Goal: Communication & Community: Answer question/provide support

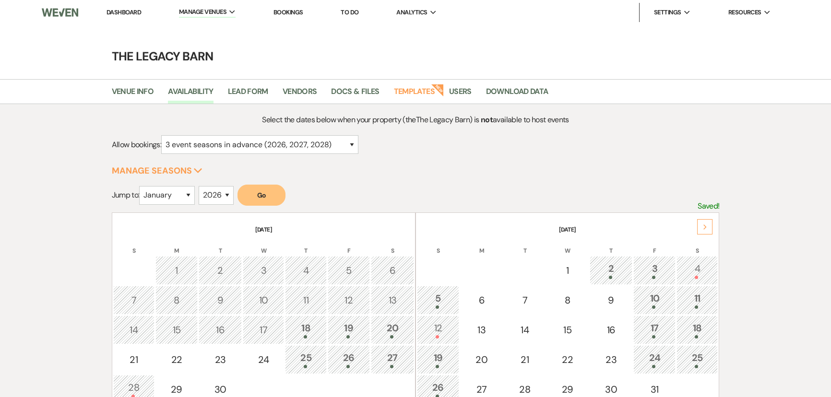
select select "3"
select select "2026"
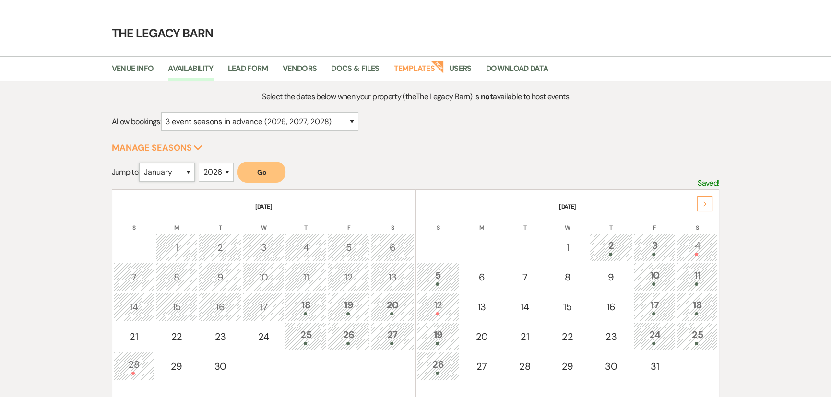
click at [178, 173] on select "January February March April May June July August September October November De…" at bounding box center [167, 172] width 56 height 19
select select "10"
click at [142, 163] on select "January February March April May June July August September October November De…" at bounding box center [167, 172] width 56 height 19
click at [213, 176] on select "2025 2026 2027 2028 2029" at bounding box center [216, 172] width 35 height 19
click at [202, 163] on select "2025 2026 2027 2028 2029" at bounding box center [216, 172] width 35 height 19
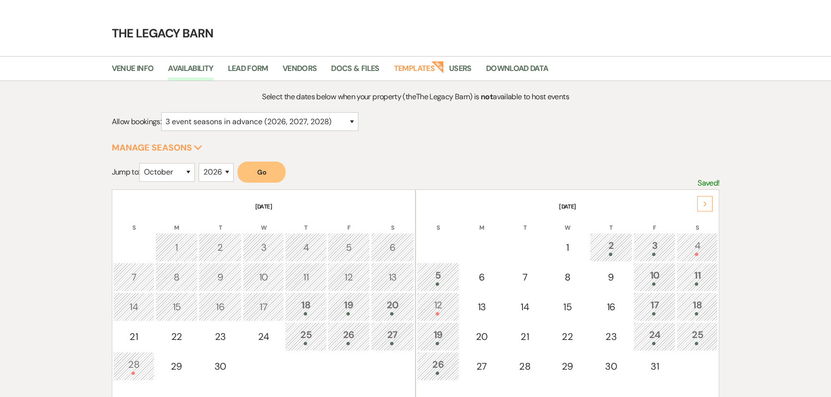
click at [268, 182] on button "Go" at bounding box center [262, 172] width 48 height 21
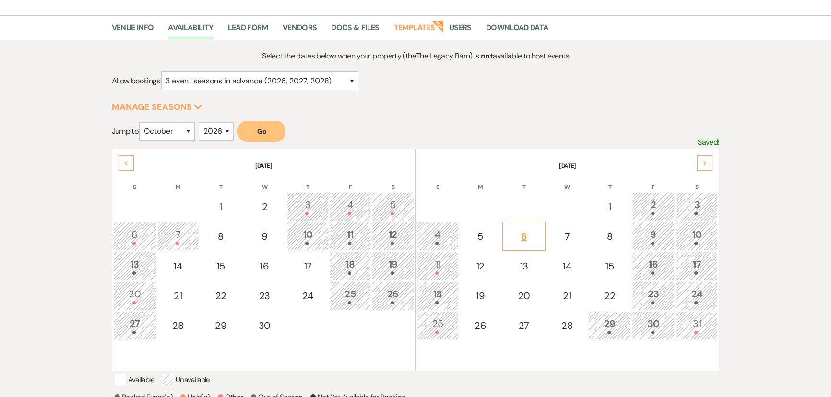
scroll to position [110, 0]
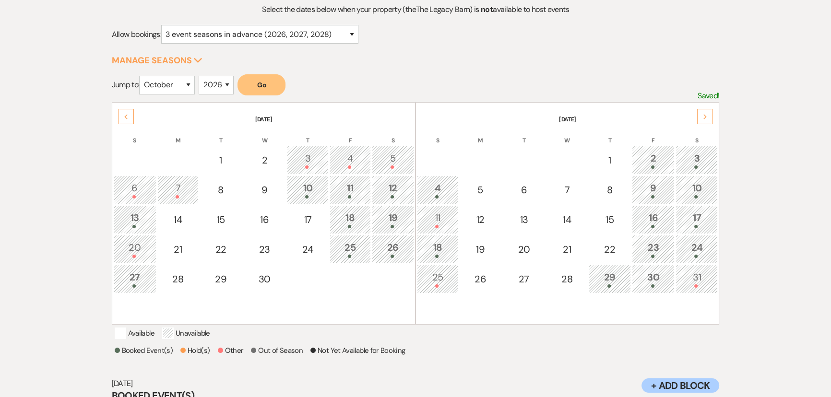
click at [653, 151] on div "2" at bounding box center [653, 160] width 33 height 18
click at [125, 115] on use at bounding box center [125, 116] width 3 height 5
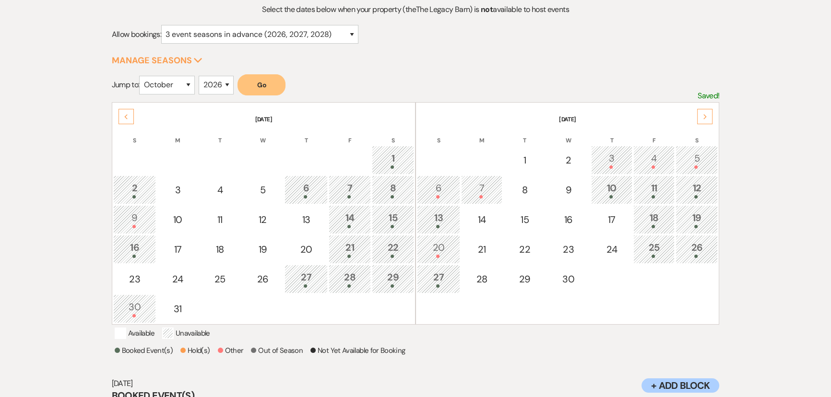
click at [125, 115] on use at bounding box center [125, 116] width 3 height 5
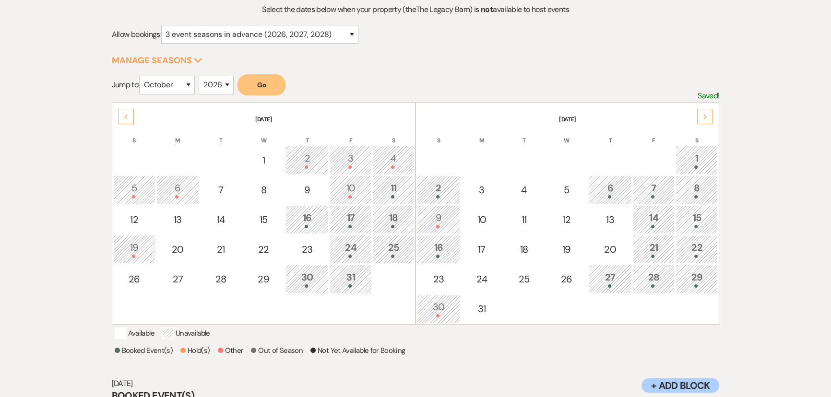
click at [125, 115] on use at bounding box center [125, 116] width 3 height 5
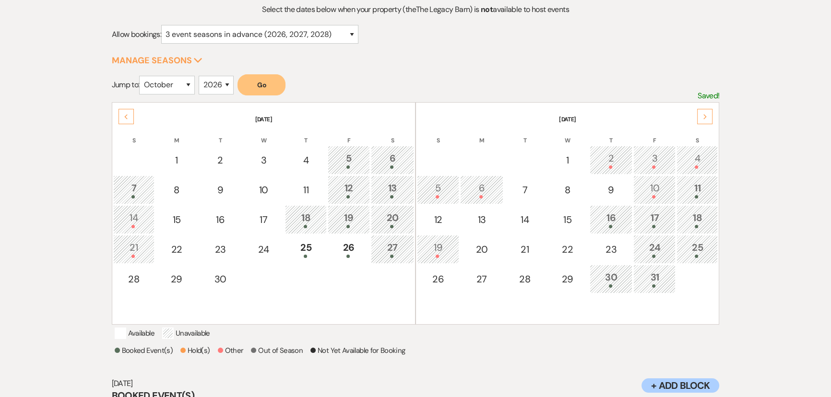
click at [715, 117] on th "[DATE]" at bounding box center [567, 114] width 301 height 20
click at [709, 115] on div "Next" at bounding box center [704, 116] width 15 height 15
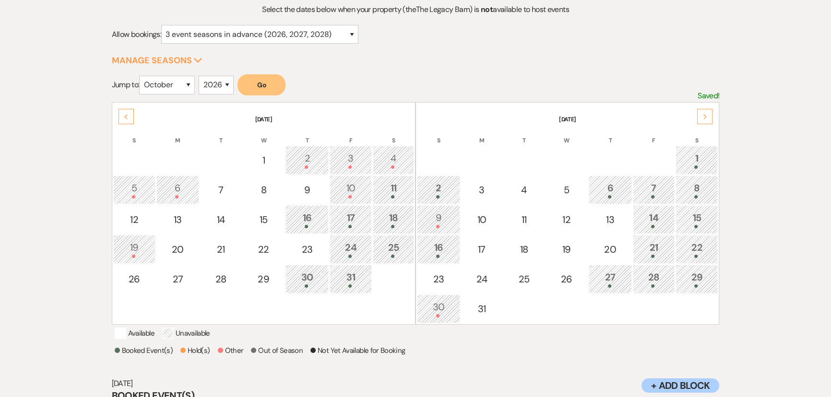
click at [709, 115] on div "Next" at bounding box center [704, 116] width 15 height 15
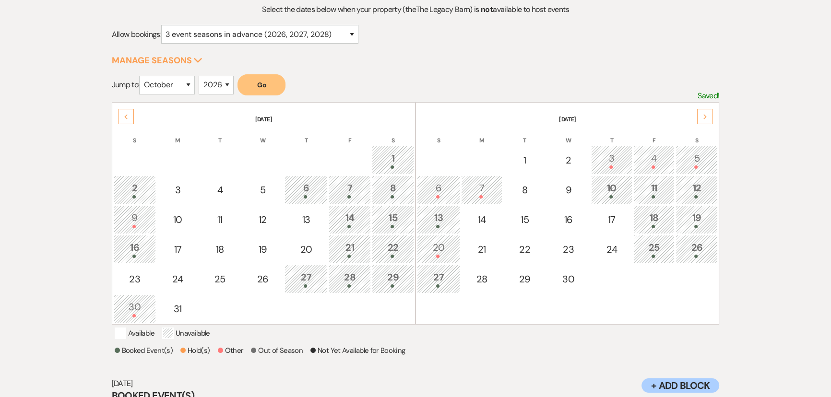
click at [709, 115] on div "Next" at bounding box center [704, 116] width 15 height 15
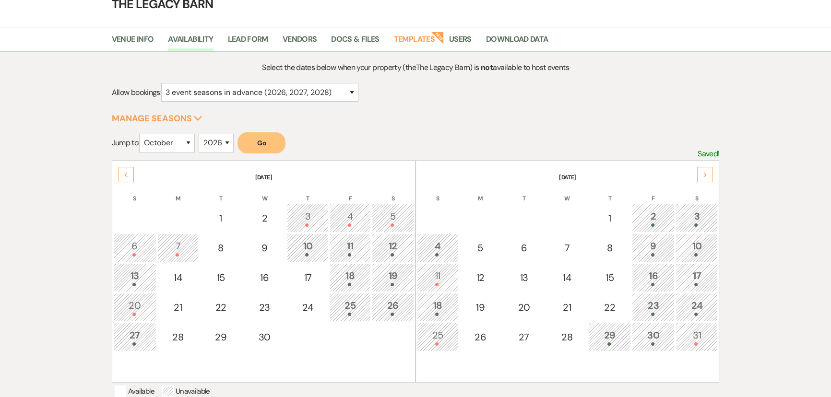
scroll to position [0, 0]
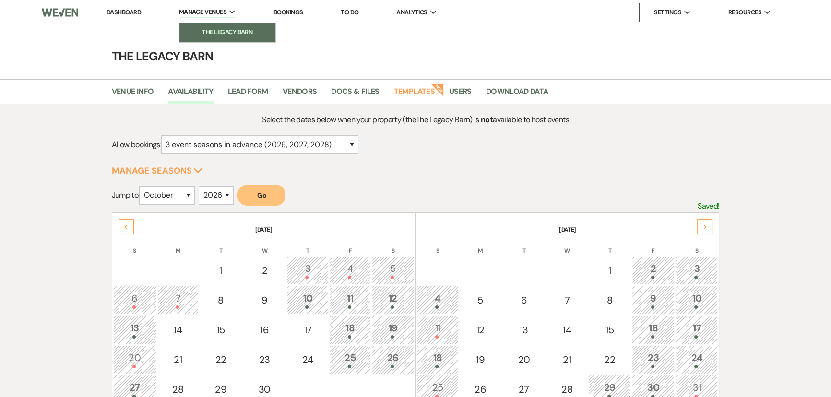
click at [226, 29] on li "The Legacy Barn" at bounding box center [227, 32] width 86 height 10
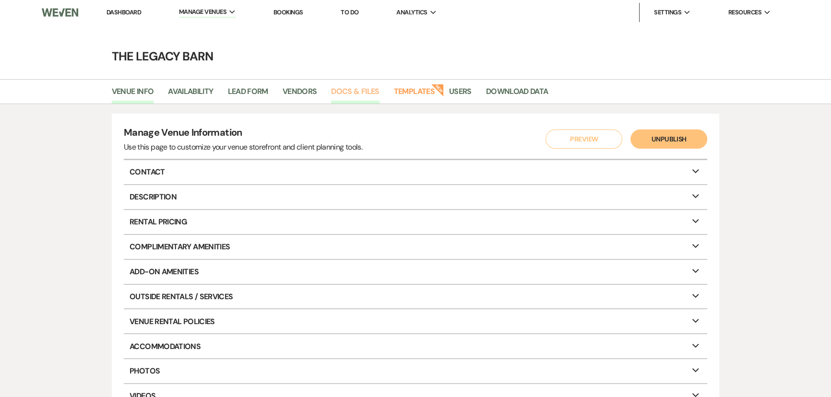
click at [374, 89] on link "Docs & Files" at bounding box center [355, 94] width 48 height 18
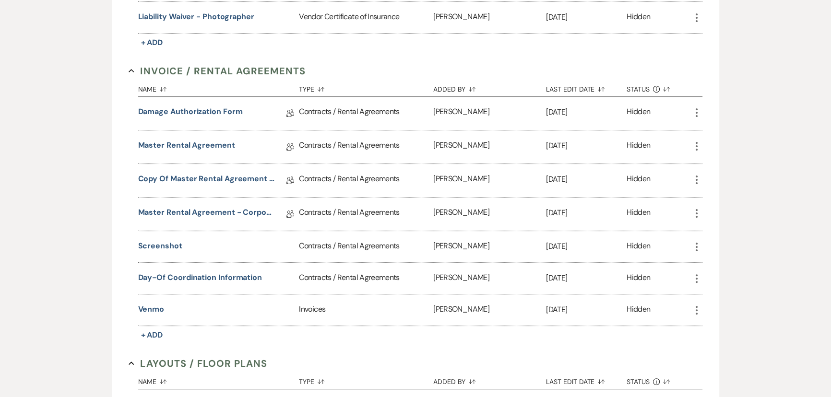
scroll to position [305, 0]
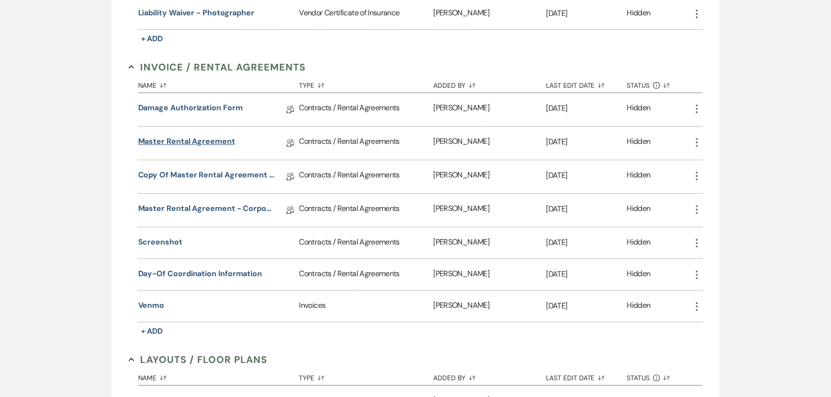
click at [190, 138] on link "Master Rental Agreement" at bounding box center [186, 143] width 97 height 15
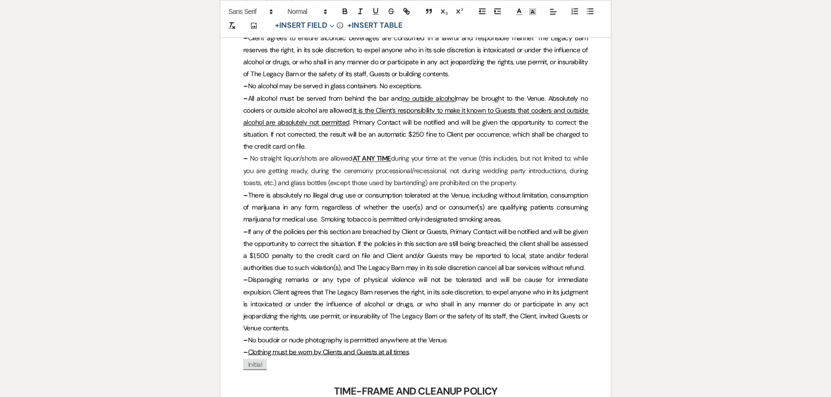
scroll to position [2137, 0]
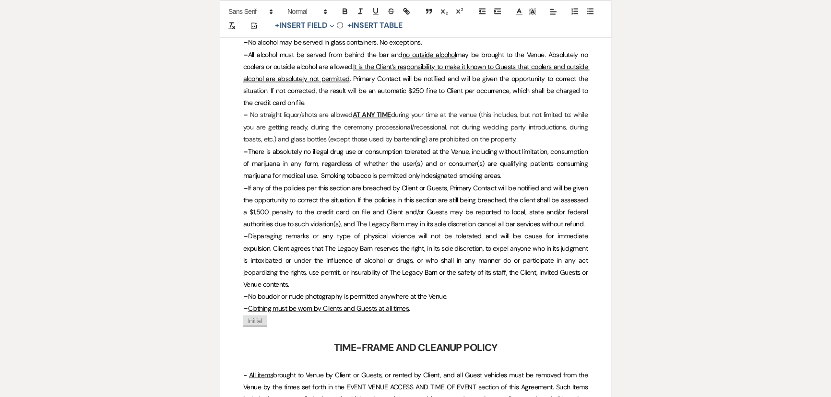
drag, startPoint x: 248, startPoint y: 114, endPoint x: 525, endPoint y: 135, distance: 277.7
click at [525, 135] on p "– No straight liquor/shots are allowed AT ANY TIME during your time at the venu…" at bounding box center [415, 127] width 345 height 36
copy p "No straight liquor/shots are allowed AT ANY TIME during your time at the venue …"
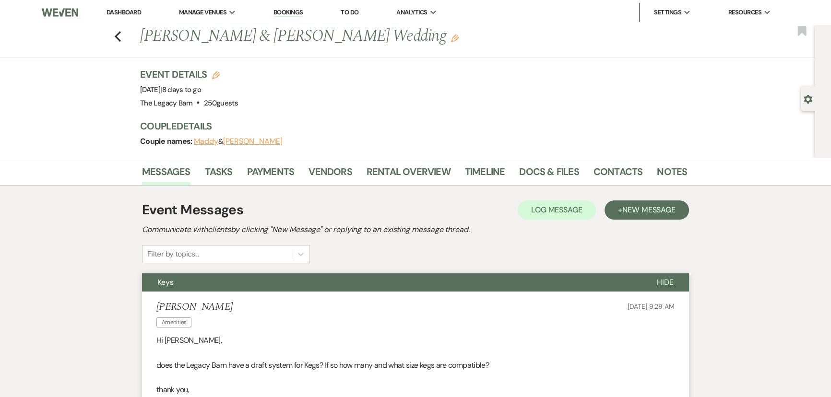
click at [113, 11] on link "Dashboard" at bounding box center [124, 12] width 35 height 8
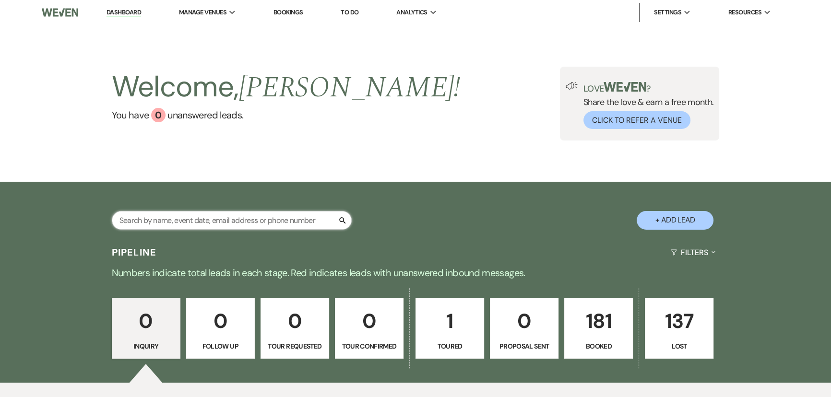
click at [159, 222] on input "text" at bounding box center [232, 220] width 240 height 19
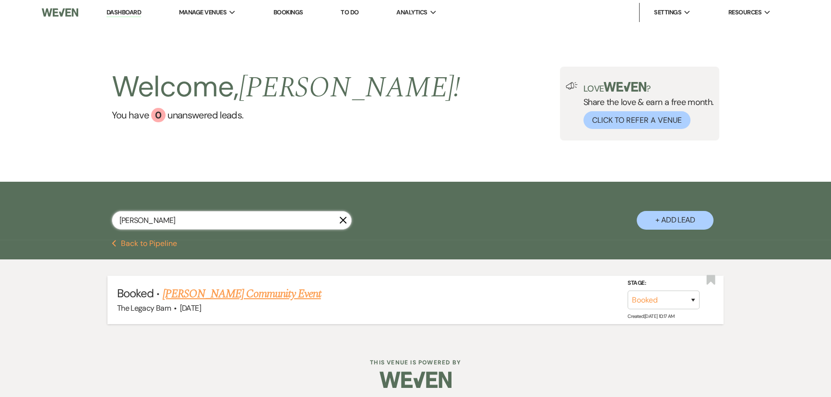
type input "[PERSON_NAME]"
click at [211, 293] on link "[PERSON_NAME] Community Event" at bounding box center [242, 294] width 158 height 17
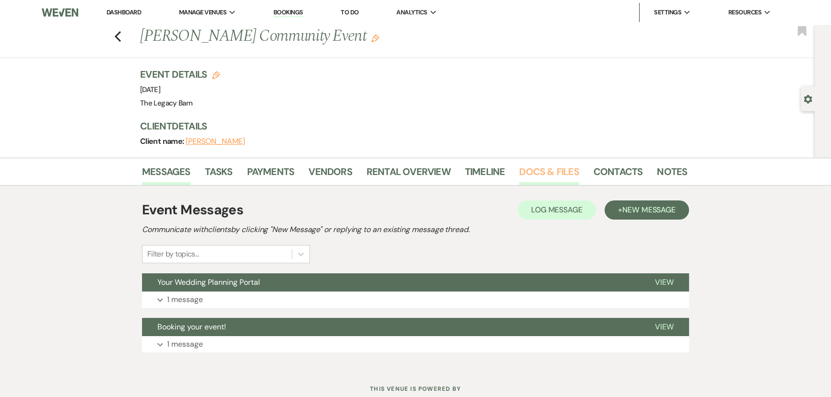
click at [530, 173] on link "Docs & Files" at bounding box center [549, 174] width 60 height 21
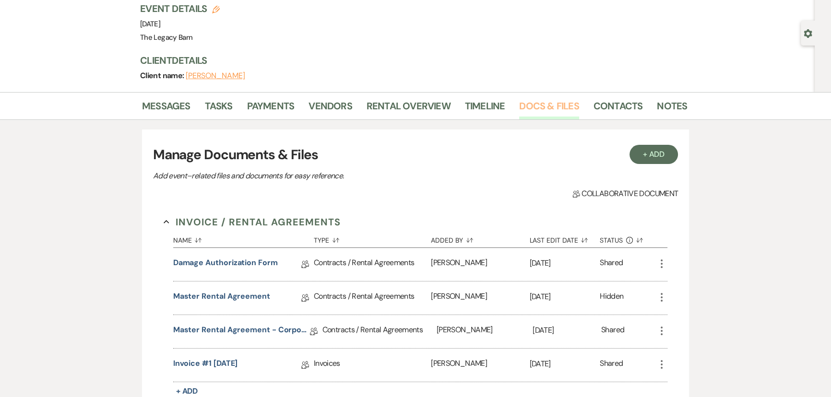
scroll to position [87, 0]
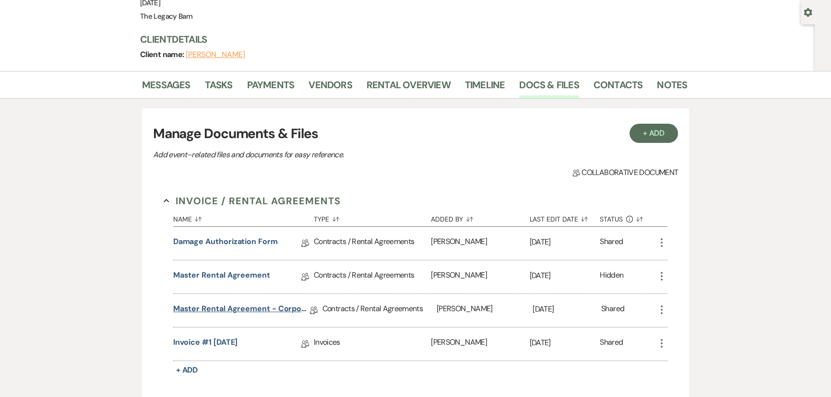
click at [212, 308] on link "Master Rental Agreement - Corporate Events" at bounding box center [241, 310] width 137 height 15
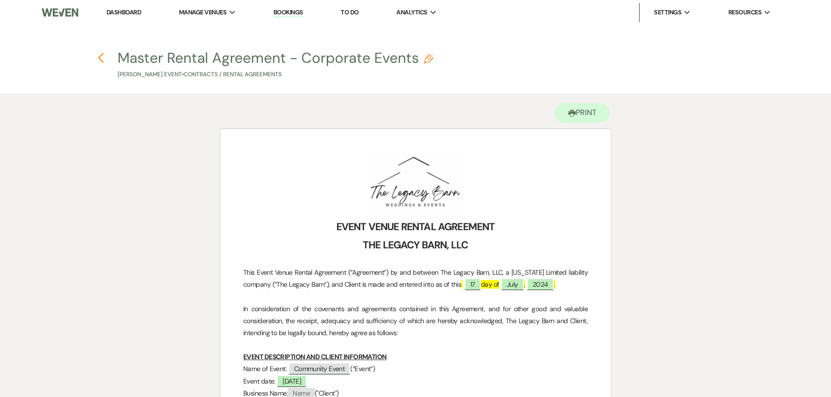
click at [103, 60] on icon "Previous" at bounding box center [100, 58] width 7 height 12
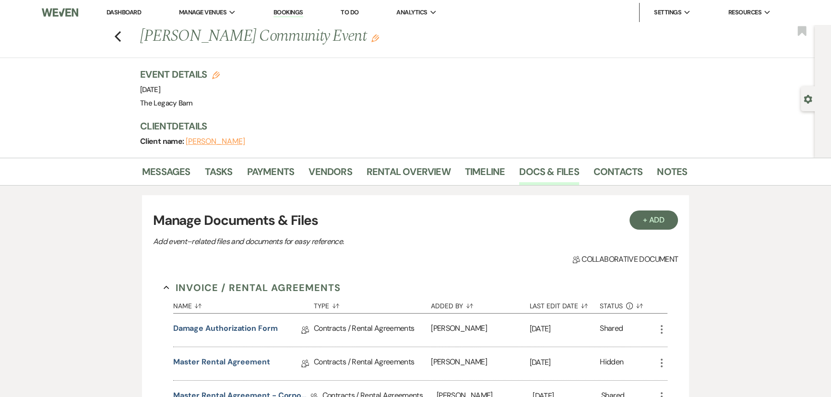
click at [371, 42] on use "button" at bounding box center [375, 39] width 8 height 8
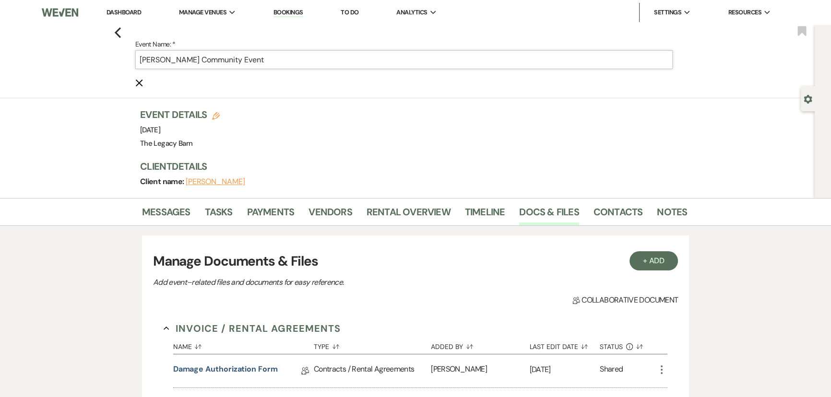
drag, startPoint x: 245, startPoint y: 60, endPoint x: 105, endPoint y: 59, distance: 140.1
click at [105, 59] on div "Previous Event Name: * Denise Pallarito's Community Event Cancel Edit Bookmark" at bounding box center [405, 61] width 820 height 73
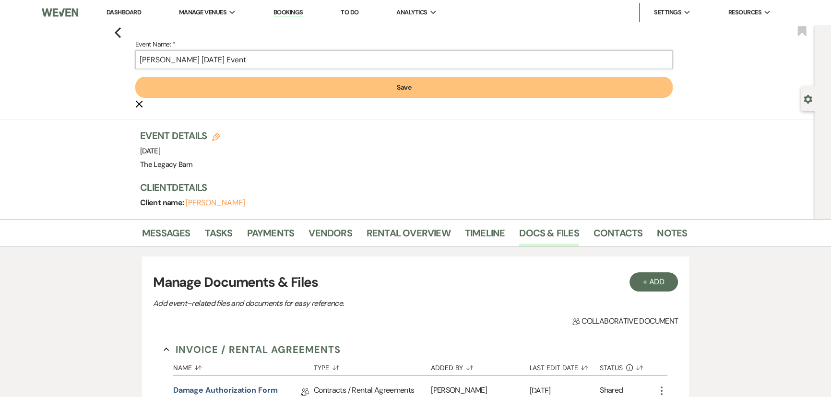
type input "Phil Green's Harvest Festival Event"
click at [163, 86] on button "Save" at bounding box center [403, 87] width 537 height 21
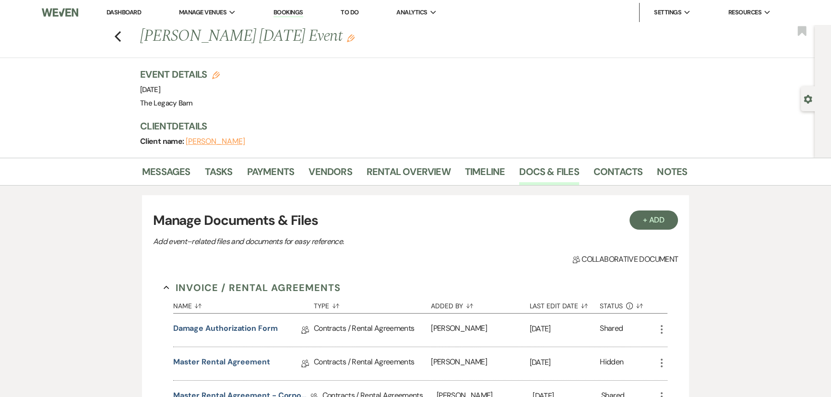
click at [215, 77] on use "button" at bounding box center [216, 75] width 8 height 8
select select "756"
select select "false"
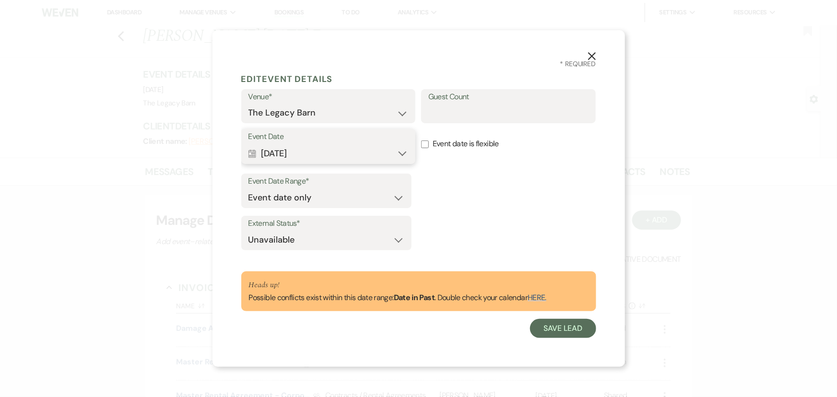
click at [273, 157] on button "Calendar Sep 09, 2024 Expand" at bounding box center [329, 153] width 160 height 19
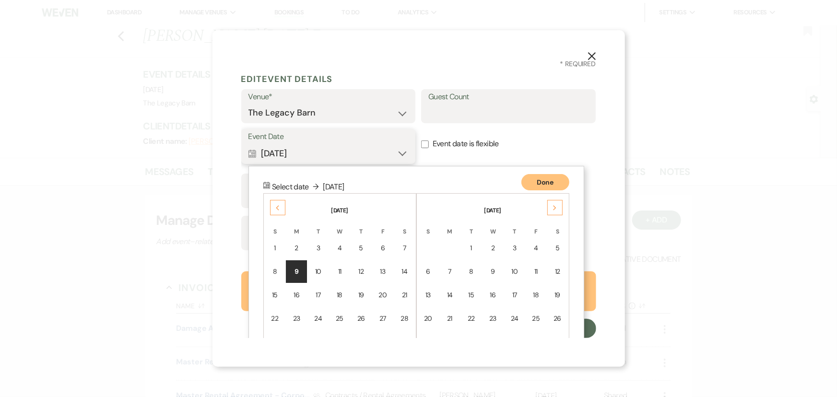
scroll to position [53, 0]
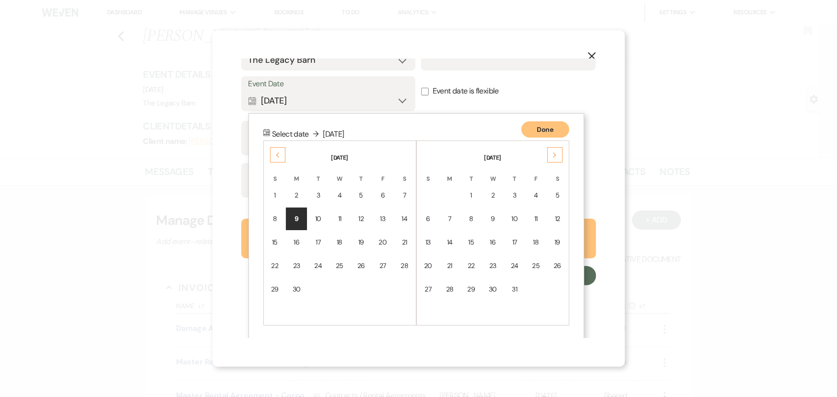
click at [552, 156] on div "Next" at bounding box center [555, 154] width 15 height 15
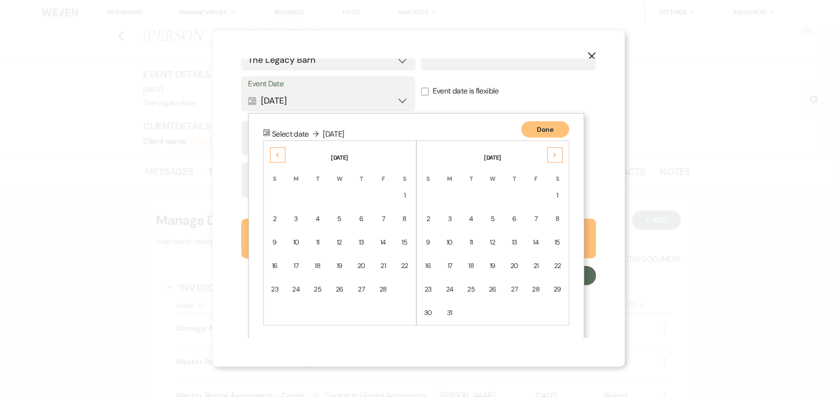
click at [552, 156] on div "Next" at bounding box center [555, 154] width 15 height 15
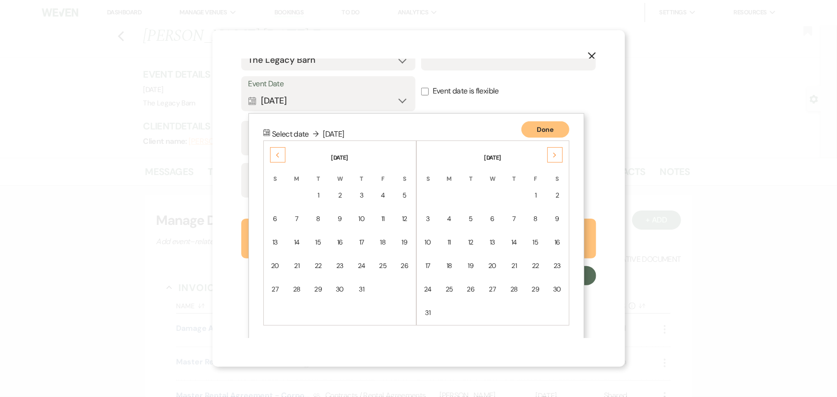
click at [552, 156] on div "Next" at bounding box center [555, 154] width 15 height 15
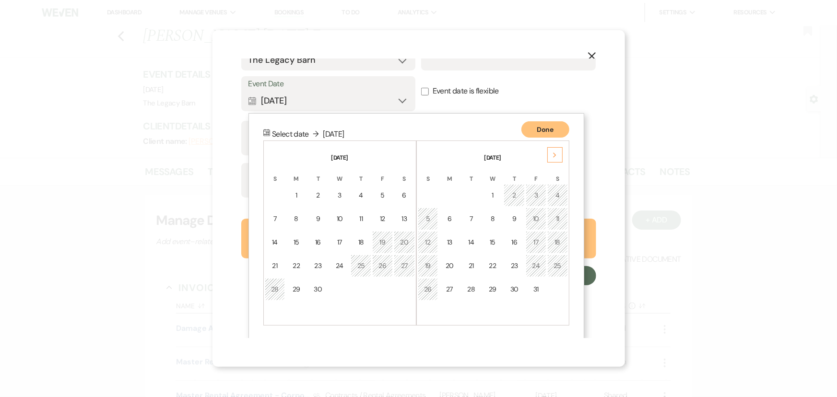
click at [552, 156] on div "Next" at bounding box center [555, 154] width 15 height 15
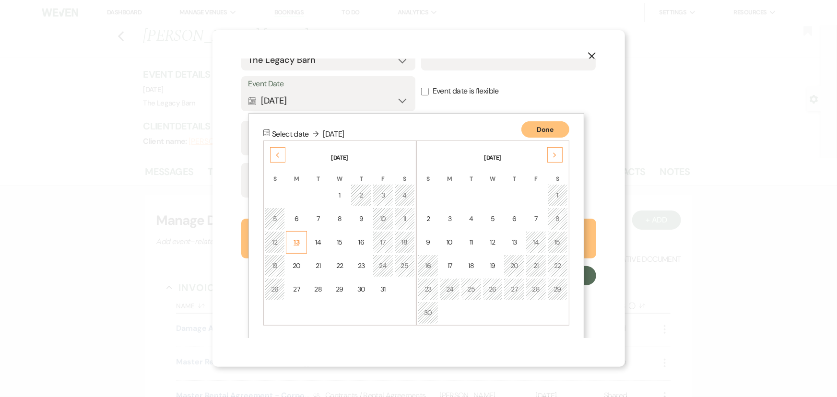
click at [298, 243] on div "13" at bounding box center [296, 243] width 9 height 10
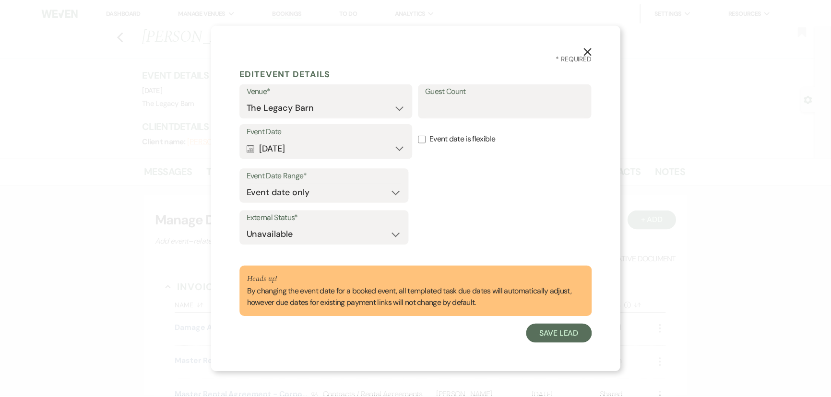
scroll to position [0, 0]
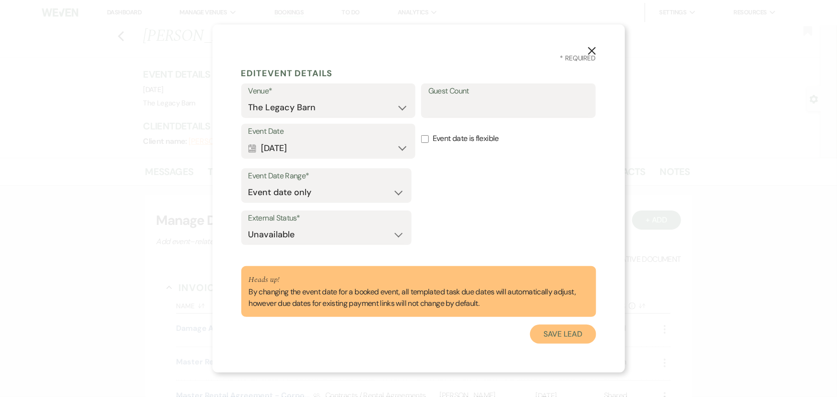
click at [563, 332] on button "Save Lead" at bounding box center [563, 334] width 66 height 19
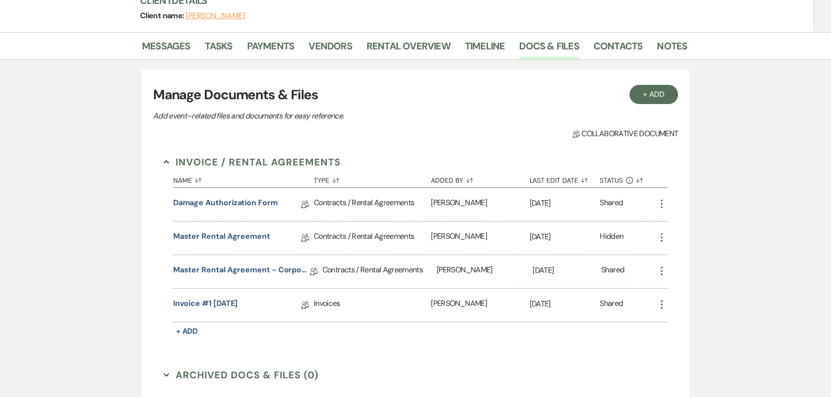
scroll to position [131, 0]
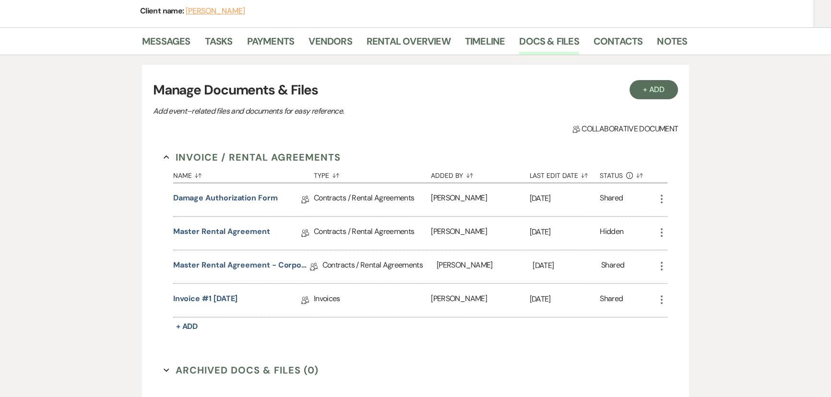
click at [663, 268] on icon "More" at bounding box center [662, 267] width 12 height 12
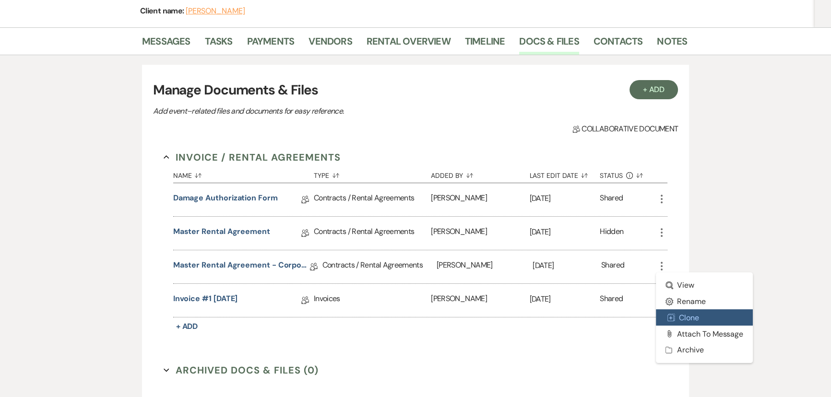
click at [686, 318] on button "Duplicate Clone" at bounding box center [704, 318] width 97 height 16
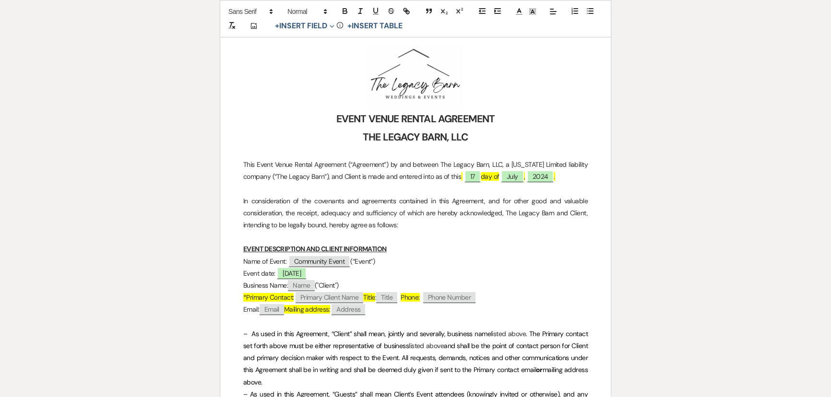
scroll to position [174, 0]
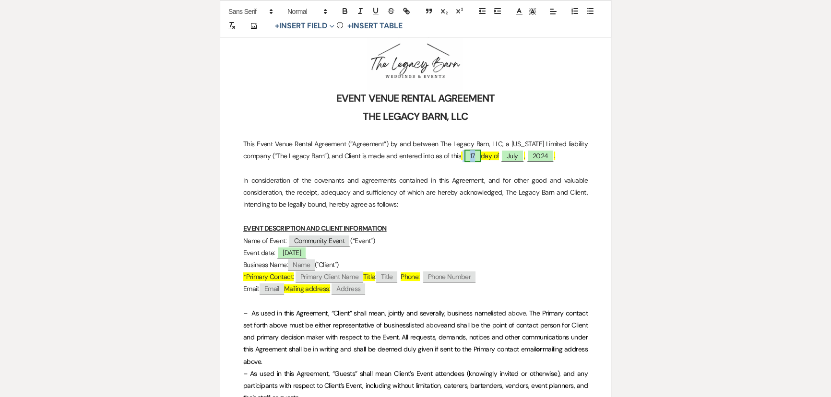
click at [465, 158] on span "17" at bounding box center [472, 156] width 16 height 12
select select "owner"
select select "custom_placeholder"
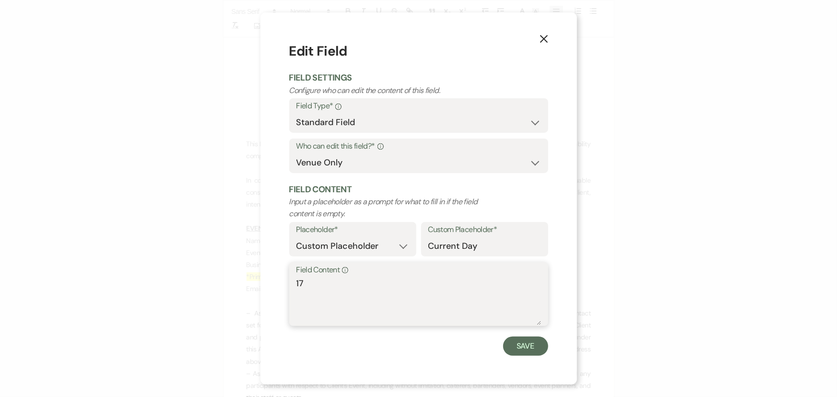
drag, startPoint x: 306, startPoint y: 283, endPoint x: 280, endPoint y: 280, distance: 25.5
click at [280, 280] on div "X Edit Field Field Settings Configure who can edit the content of this field. F…" at bounding box center [419, 198] width 317 height 372
type textarea "17"
click at [517, 345] on button "Save" at bounding box center [525, 346] width 45 height 19
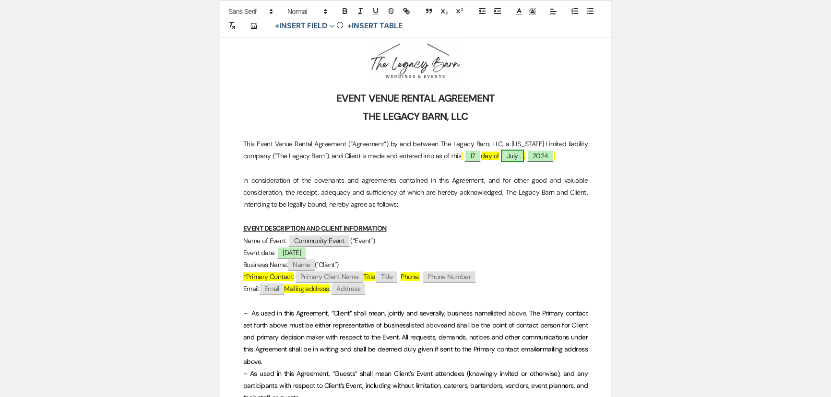
click at [513, 152] on span "July" at bounding box center [512, 156] width 23 height 12
select select "owner"
select select "custom_placeholder"
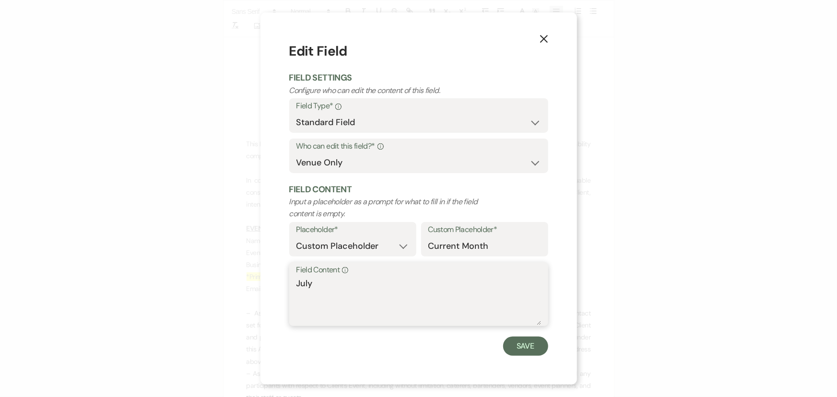
drag, startPoint x: 312, startPoint y: 282, endPoint x: 254, endPoint y: 288, distance: 58.3
click at [254, 286] on div "X Edit Field Field Settings Configure who can edit the content of this field. F…" at bounding box center [418, 198] width 837 height 397
type textarea "October"
click at [535, 340] on button "Save" at bounding box center [525, 346] width 45 height 19
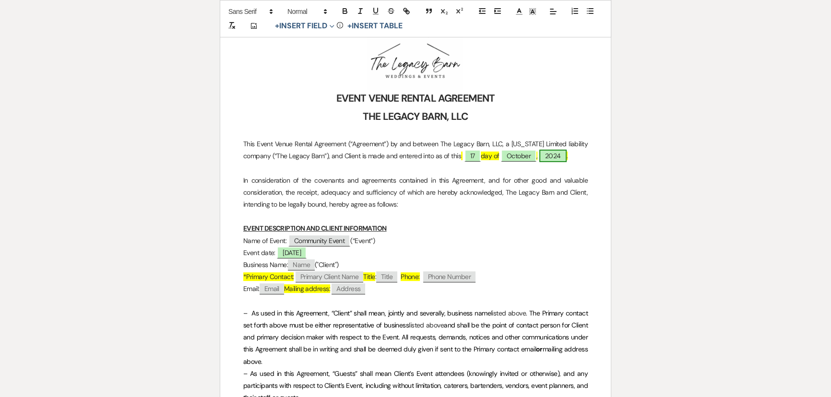
click at [553, 153] on span "2024" at bounding box center [552, 156] width 27 height 12
select select "owner"
select select "custom_placeholder"
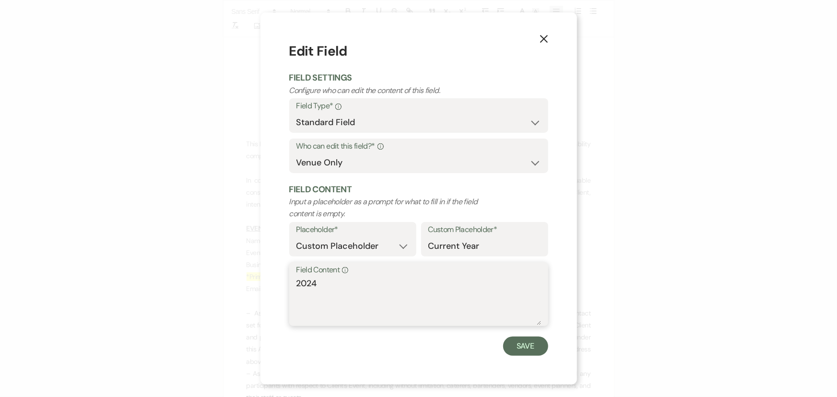
drag, startPoint x: 317, startPoint y: 285, endPoint x: 313, endPoint y: 280, distance: 5.5
click at [313, 280] on textarea "2024" at bounding box center [419, 301] width 245 height 48
type textarea "2025"
click at [514, 347] on button "Save" at bounding box center [525, 346] width 45 height 19
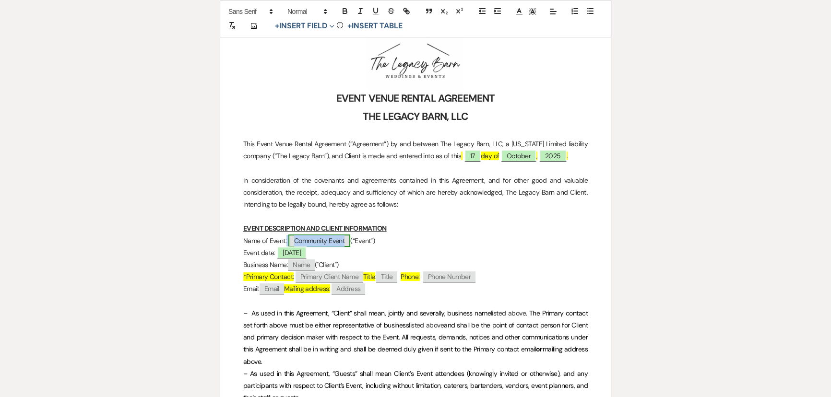
click at [322, 239] on span "Community Event" at bounding box center [319, 241] width 62 height 12
select select "smartCustomField"
select select "{{eventType}}"
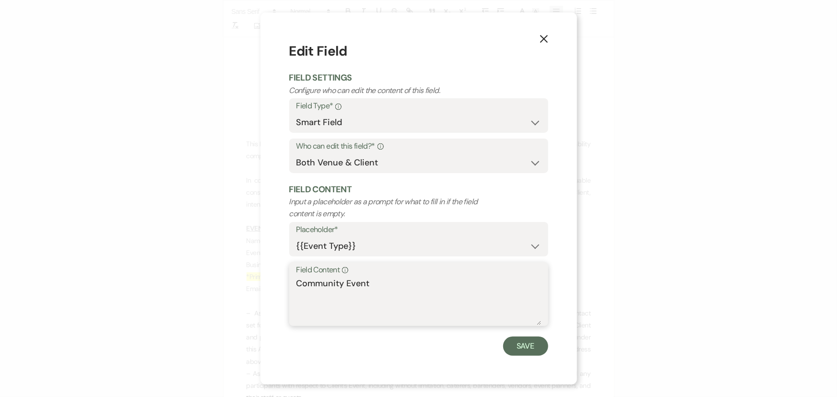
drag, startPoint x: 373, startPoint y: 283, endPoint x: 169, endPoint y: 298, distance: 204.0
click at [172, 297] on div "X Edit Field Field Settings Configure who can edit the content of this field. F…" at bounding box center [418, 198] width 837 height 397
type textarea "Harvest Festival"
click at [505, 349] on button "Save" at bounding box center [525, 346] width 45 height 19
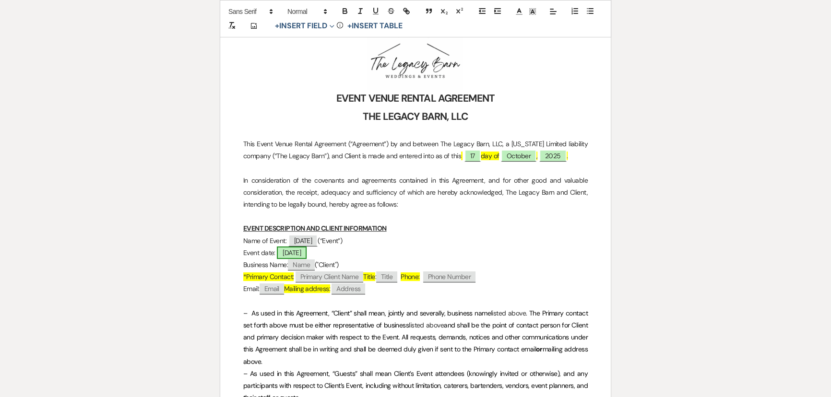
click at [293, 253] on span "10/13/2025" at bounding box center [292, 253] width 30 height 12
select select "smartCustomField"
select select "owner"
select select "{{eventDate}}"
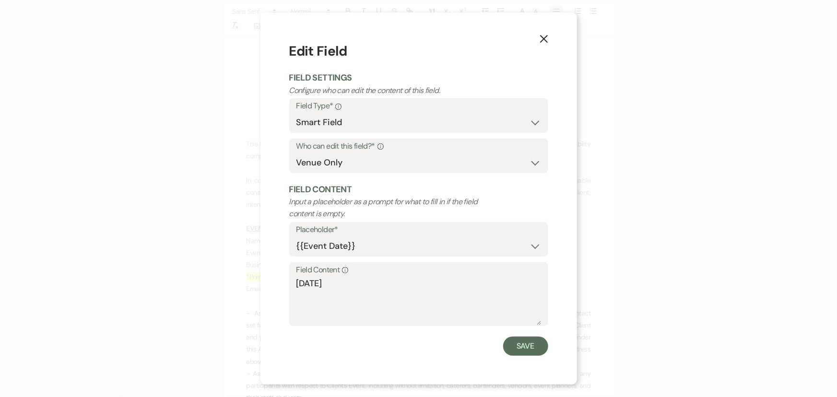
click at [191, 266] on div "X Edit Field Field Settings Configure who can edit the content of this field. F…" at bounding box center [418, 198] width 837 height 397
click at [517, 341] on button "Save" at bounding box center [525, 346] width 45 height 19
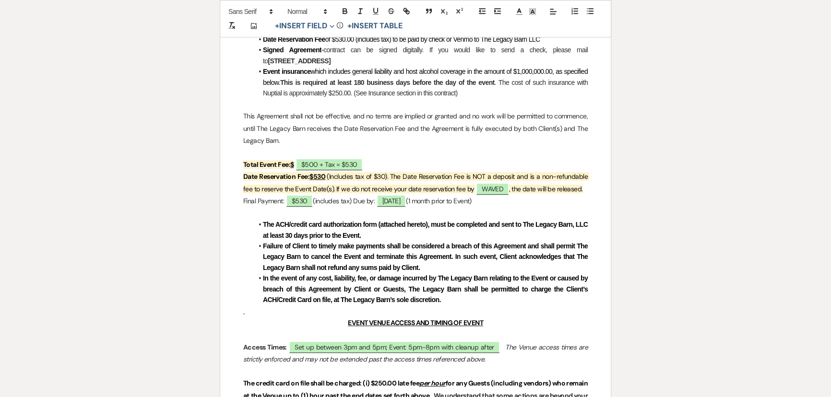
scroll to position [654, 0]
click at [493, 186] on span "WAVED" at bounding box center [492, 188] width 33 height 12
select select "owner"
select select "Date"
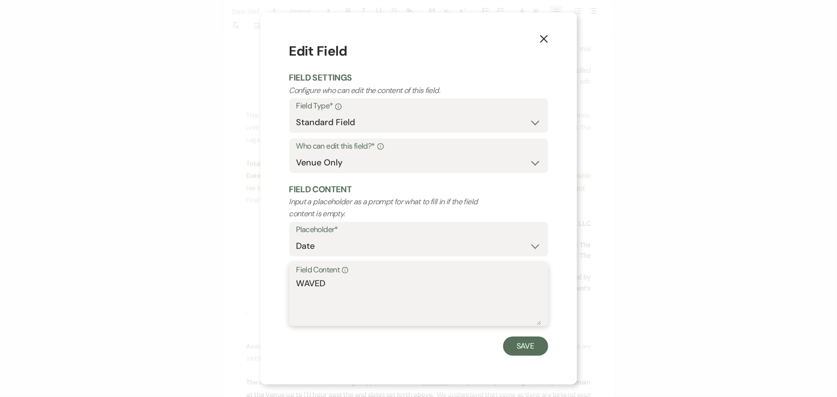
click at [309, 278] on textarea "WAVED" at bounding box center [419, 301] width 245 height 48
type textarea "WAIVED"
click at [507, 345] on button "Save" at bounding box center [525, 346] width 45 height 19
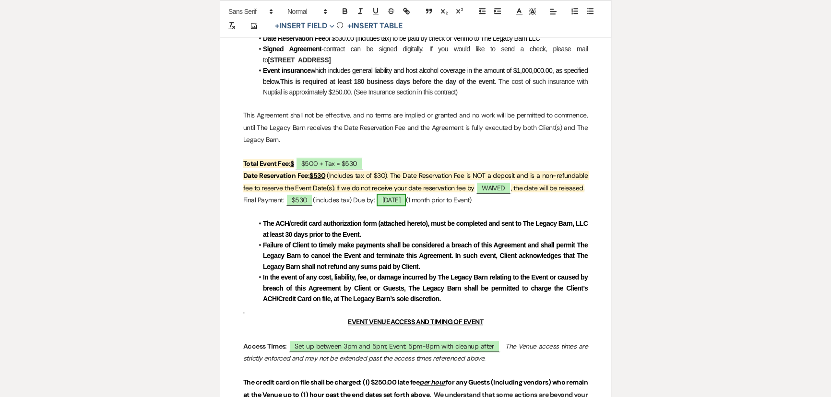
click at [397, 201] on span "08/09/24" at bounding box center [392, 200] width 30 height 12
select select "owner"
select select "Date"
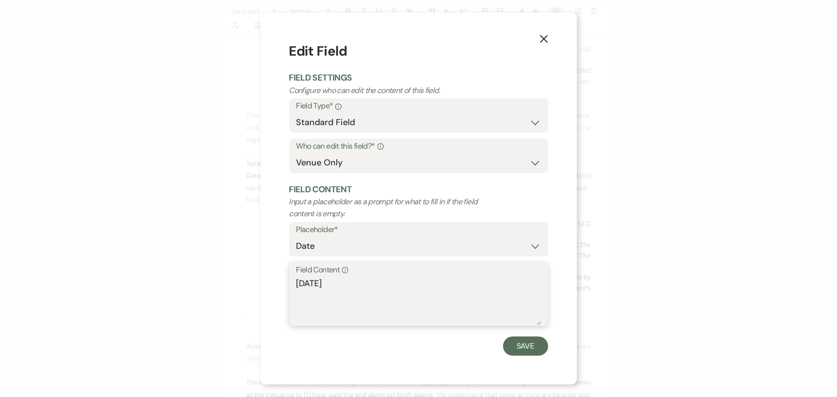
drag, startPoint x: 340, startPoint y: 283, endPoint x: 264, endPoint y: 283, distance: 75.8
click at [264, 283] on div "X Edit Field Field Settings Configure who can edit the content of this field. F…" at bounding box center [419, 198] width 317 height 372
type textarea "10/1/25"
click at [524, 349] on button "Save" at bounding box center [525, 346] width 45 height 19
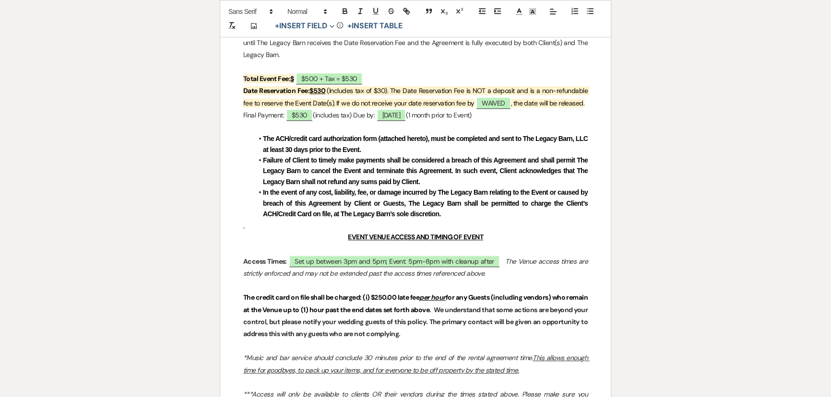
scroll to position [741, 0]
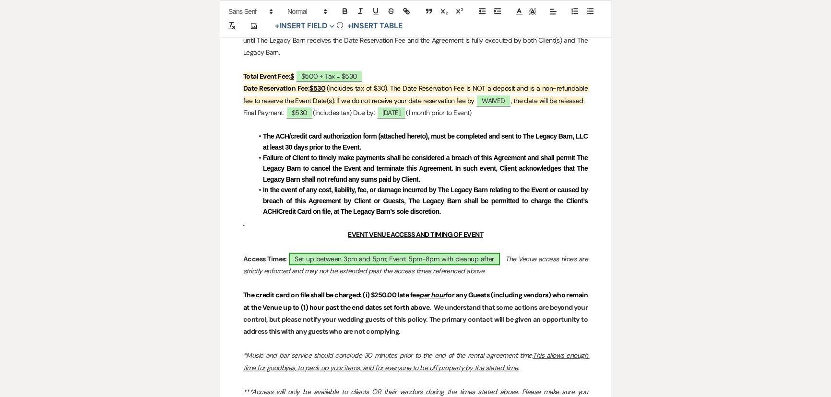
click at [362, 257] on span "Set up between 3pm and 5pm; Event: 5pm-8pm with cleanup after" at bounding box center [394, 259] width 211 height 12
select select "owner"
select select "Time"
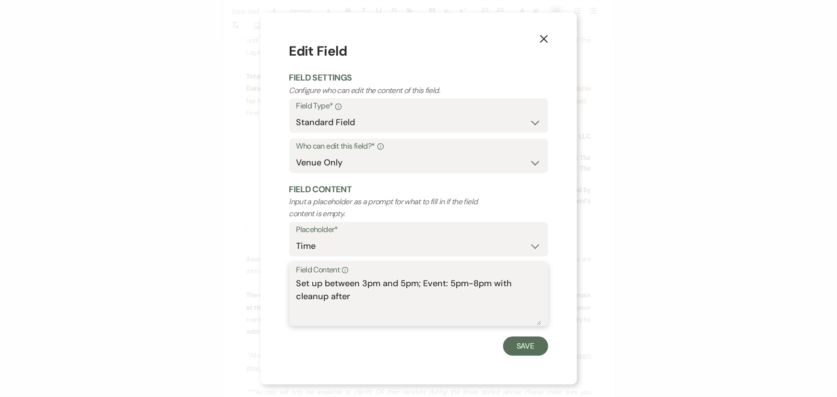
click at [367, 283] on textarea "Set up between 3pm and 5pm; Event: 5pm-8pm with cleanup after" at bounding box center [419, 301] width 245 height 48
click at [454, 283] on textarea "Set up between 3pm and 5pm; Event: 5pm-8pm with cleanup after" at bounding box center [419, 301] width 245 height 48
click at [353, 296] on textarea "Set up between 3pm and 5pm; Event: 5:30pm-7pm with cleanup after" at bounding box center [419, 301] width 245 height 48
drag, startPoint x: 420, startPoint y: 284, endPoint x: 297, endPoint y: 283, distance: 122.8
click at [297, 283] on textarea "Set up between 3pm and 5pm; Event: 5:30pm-7pm with cleanup after." at bounding box center [419, 301] width 245 height 48
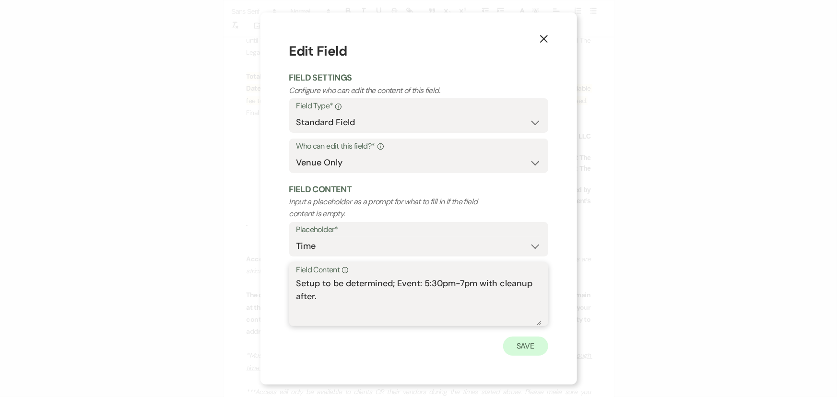
type textarea "Setup to be determined; Event: 5:30pm-7pm with cleanup after."
click at [524, 348] on button "Save" at bounding box center [525, 346] width 45 height 19
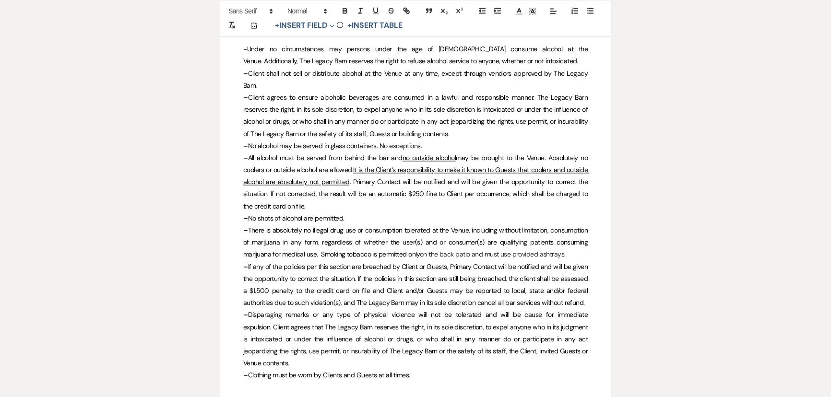
scroll to position [1876, 0]
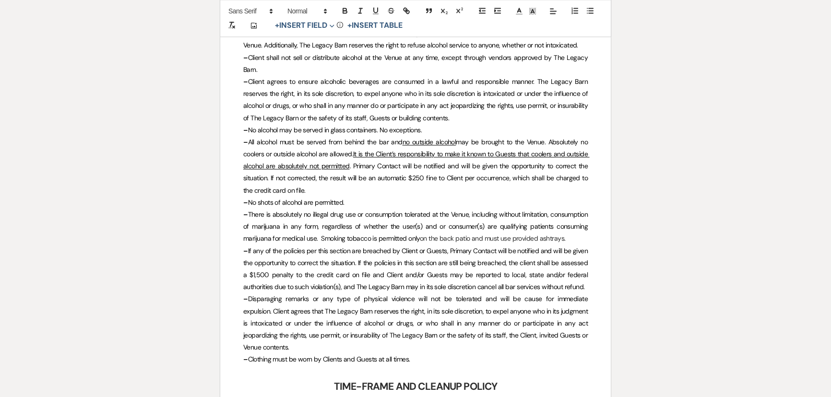
click at [348, 197] on p "– No shots of alcohol are permitted." at bounding box center [415, 203] width 345 height 12
drag, startPoint x: 250, startPoint y: 178, endPoint x: 353, endPoint y: 184, distance: 103.9
click at [353, 197] on p "– No shots of alcohol are permitted." at bounding box center [415, 203] width 345 height 12
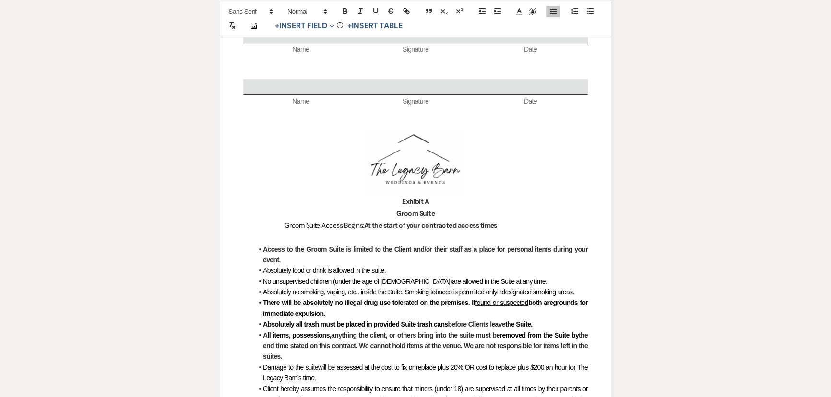
scroll to position [4885, 0]
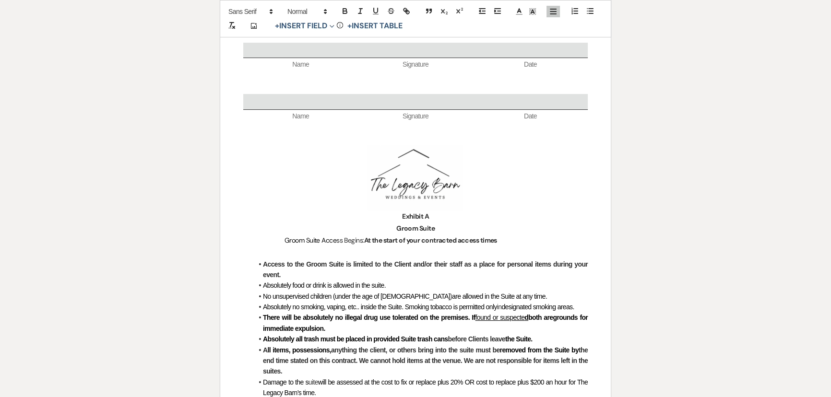
drag, startPoint x: 279, startPoint y: 216, endPoint x: 248, endPoint y: 242, distance: 40.5
click at [278, 261] on strong "Access to the Groom Suite is limited to the Client and/or their staff as a plac…" at bounding box center [426, 270] width 326 height 18
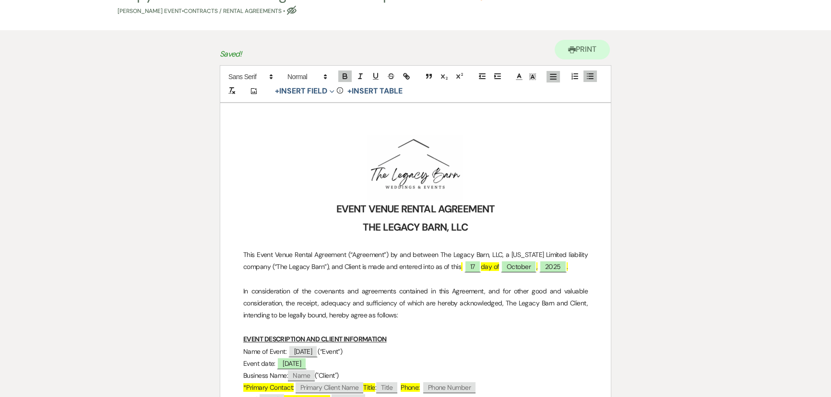
scroll to position [0, 0]
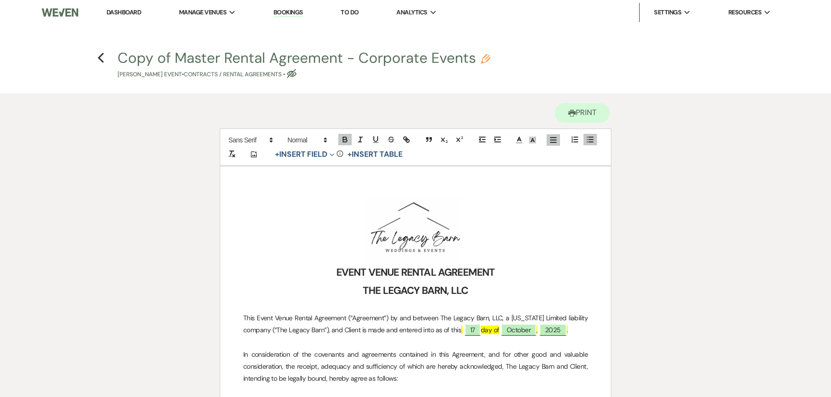
click at [483, 59] on icon "Pencil" at bounding box center [486, 59] width 10 height 10
select select "10"
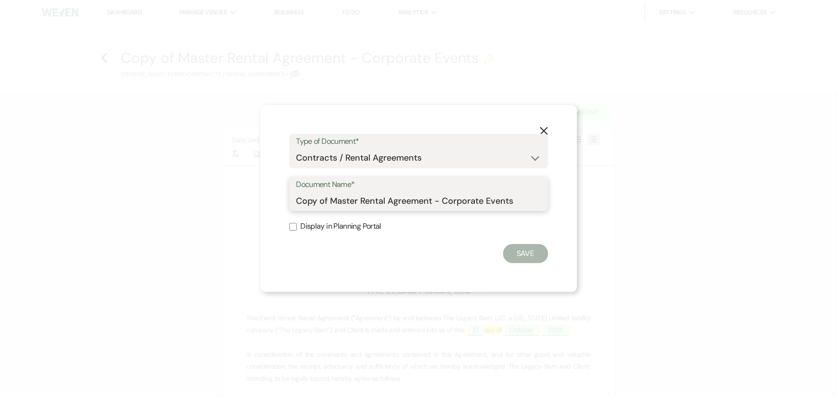
drag, startPoint x: 360, startPoint y: 200, endPoint x: 279, endPoint y: 194, distance: 81.3
click at [279, 194] on div "X Type of Document* Special Event Insurance Vendor Certificate of Insurance Con…" at bounding box center [419, 199] width 317 height 188
click at [418, 202] on input "Rental Agreement - Corporate Events" at bounding box center [419, 200] width 245 height 19
type input "Rental Agreement - Corporate/Other Events"
click at [522, 250] on button "Save" at bounding box center [525, 253] width 45 height 19
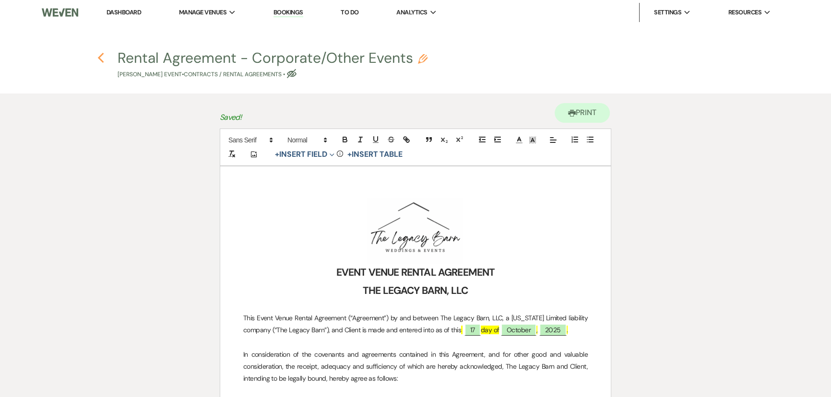
click at [99, 60] on icon "Previous" at bounding box center [100, 58] width 7 height 12
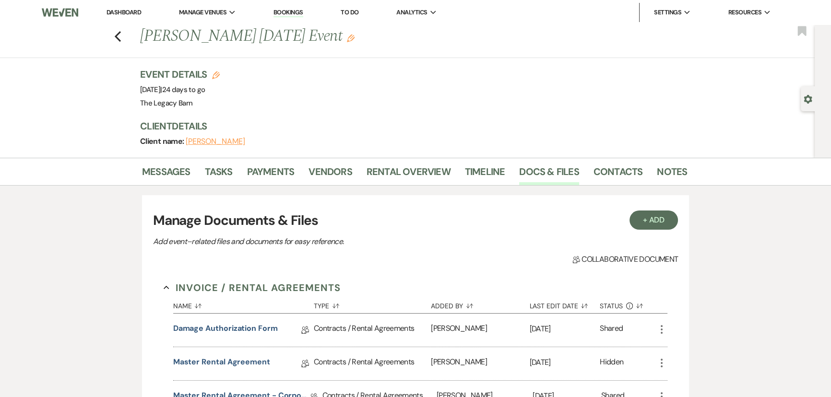
click at [199, 142] on button "Denise Pallarito" at bounding box center [216, 142] width 60 height 8
select select "email"
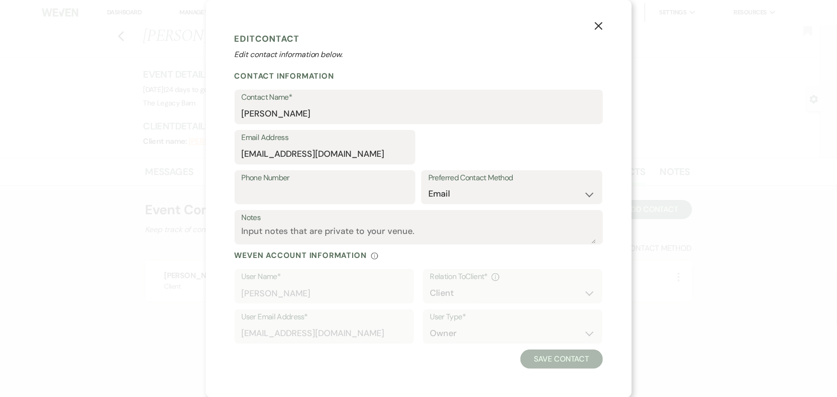
select select "1"
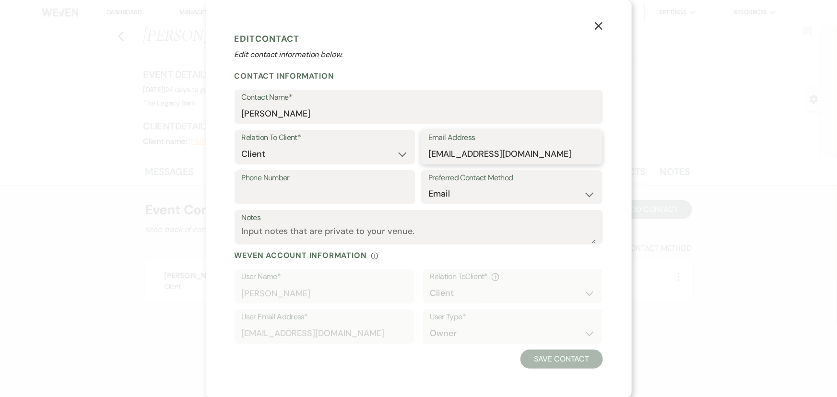
drag, startPoint x: 521, startPoint y: 155, endPoint x: 380, endPoint y: 161, distance: 141.2
click at [380, 161] on div "Relation To Client* Client Event Planner Parent of Client Family Member Friend …" at bounding box center [419, 150] width 369 height 40
paste input "heather@brightsparkstrategies"
type input "heather@brightsparkstrategies.com"
drag, startPoint x: 304, startPoint y: 114, endPoint x: 220, endPoint y: 103, distance: 84.2
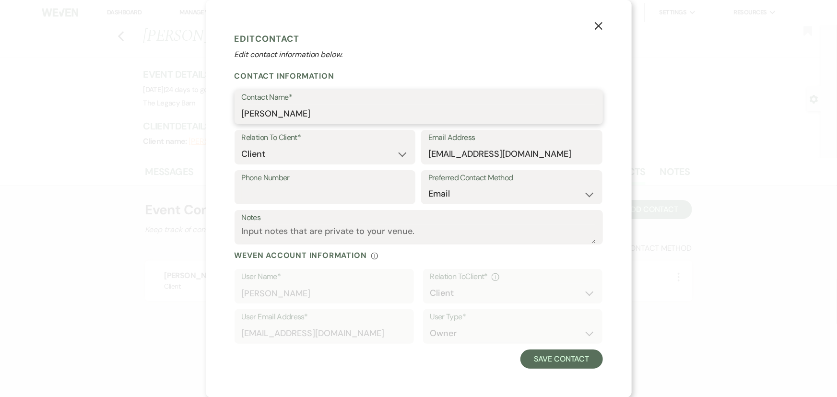
click at [220, 103] on div "X Edit Contact Edit contact information below. Contact Information Contact Name…" at bounding box center [419, 199] width 426 height 398
type input "Heather Lombardini"
click at [562, 356] on button "Save Contact" at bounding box center [562, 359] width 82 height 19
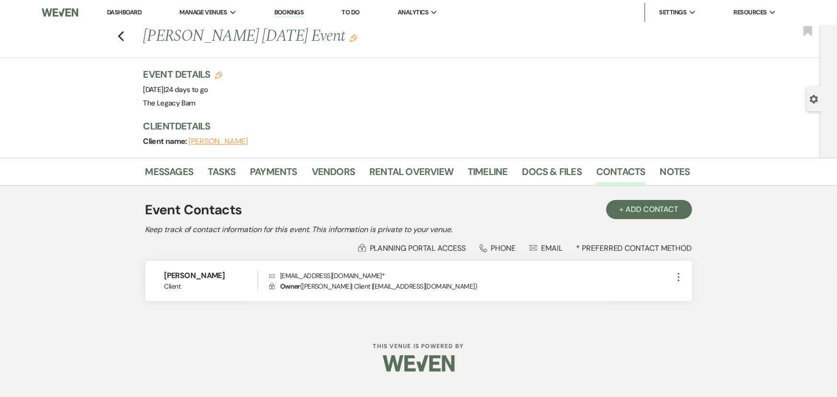
click at [219, 143] on button "Heather Lombardini" at bounding box center [219, 142] width 60 height 8
select select "1"
select select "email"
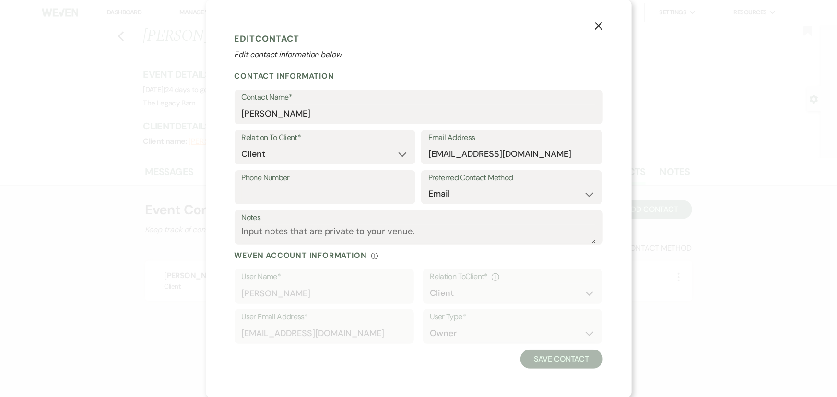
click at [600, 23] on icon "X" at bounding box center [599, 26] width 9 height 9
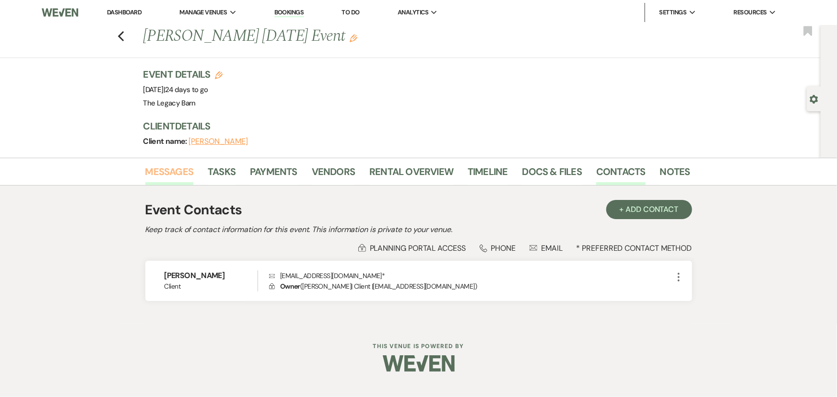
click at [159, 175] on link "Messages" at bounding box center [169, 174] width 48 height 21
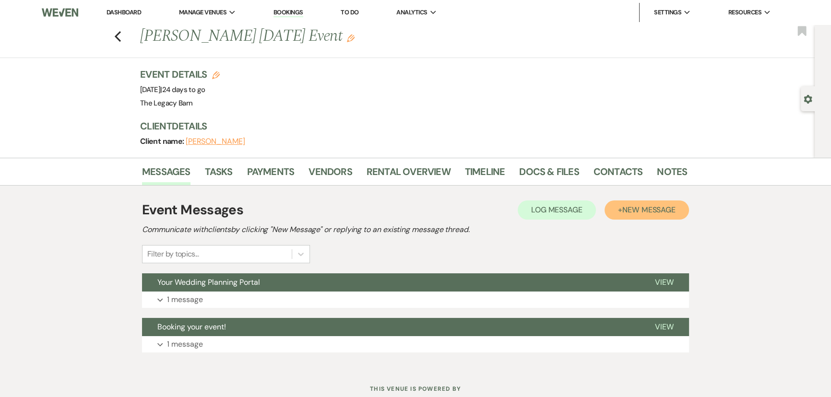
click at [643, 208] on span "New Message" at bounding box center [648, 210] width 53 height 10
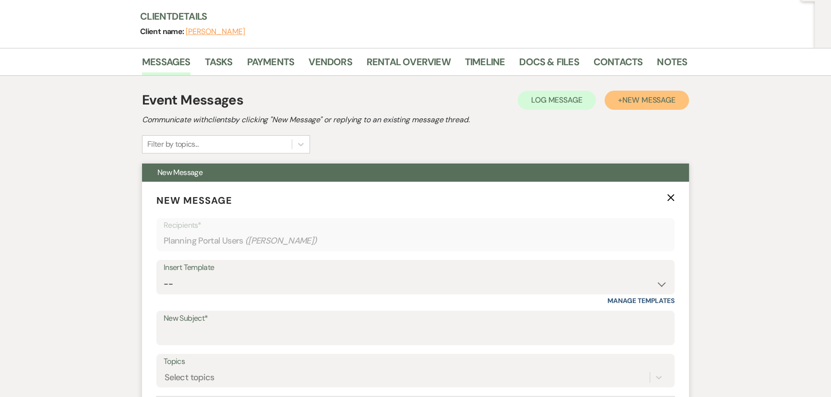
scroll to position [218, 0]
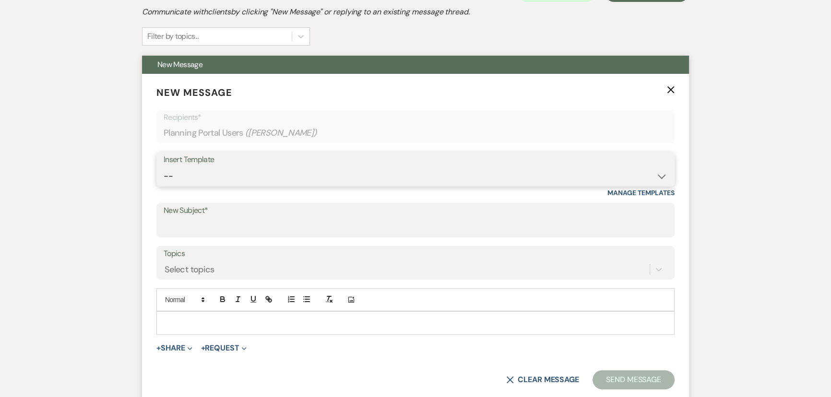
click at [176, 181] on select "-- Documents for Conversion Planning Portal Introduction Initial Inquiry Respon…" at bounding box center [416, 176] width 504 height 19
select select "3000"
click at [164, 167] on select "-- Documents for Conversion Planning Portal Introduction Initial Inquiry Respon…" at bounding box center [416, 176] width 504 height 19
type input "Booking your event!"
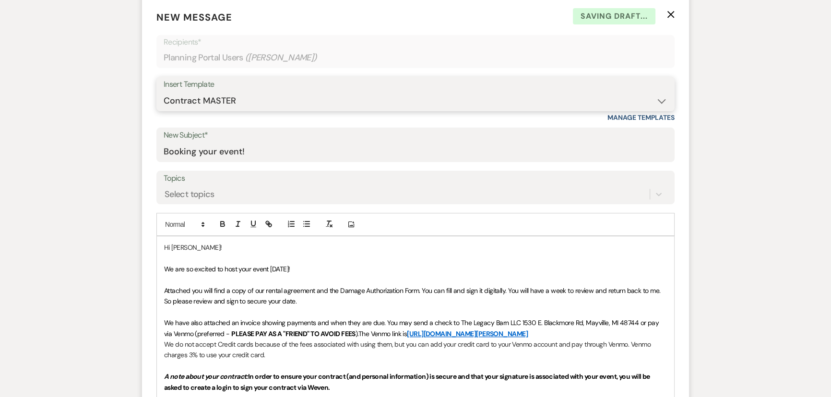
scroll to position [393, 0]
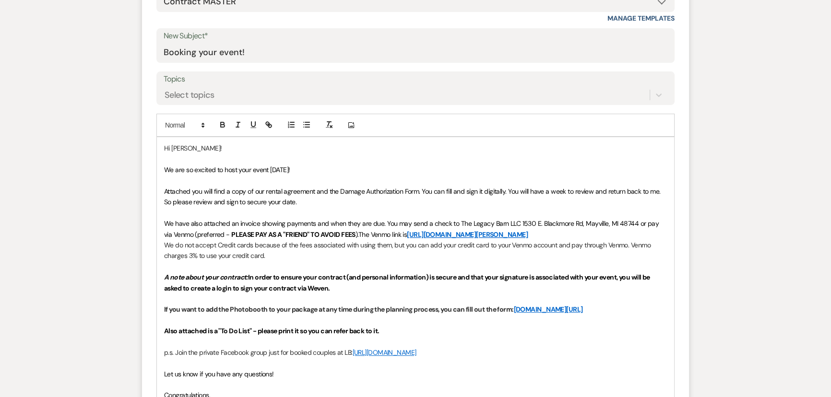
drag, startPoint x: 164, startPoint y: 189, endPoint x: 313, endPoint y: 206, distance: 150.2
click at [313, 206] on p "Attached you will find a copy of our rental agreement and the Damage Authorizat…" at bounding box center [415, 197] width 503 height 22
click at [378, 188] on span "Attached you will find a copy of our rental agreement and the Damage Authorizat…" at bounding box center [413, 196] width 498 height 19
drag, startPoint x: 317, startPoint y: 190, endPoint x: 422, endPoint y: 195, distance: 105.2
click at [422, 195] on p "Attached you will find a copy of our rental agreement and the Damage Authorizat…" at bounding box center [415, 197] width 503 height 22
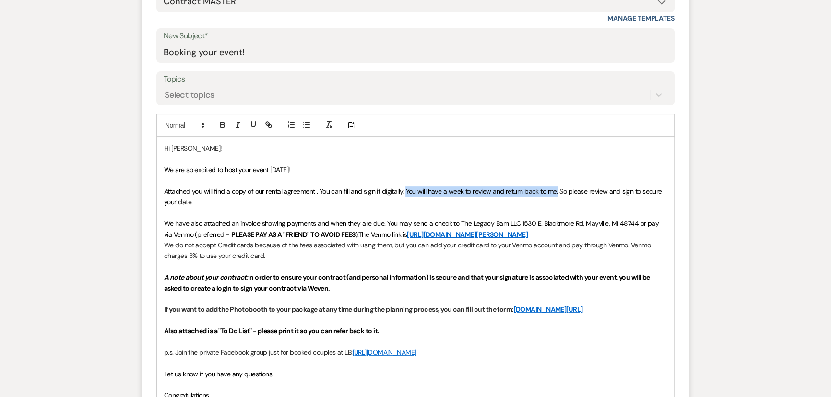
drag, startPoint x: 406, startPoint y: 192, endPoint x: 555, endPoint y: 191, distance: 149.2
click at [555, 191] on span "Attached you will find a copy of our rental agreement . You can fill and sign i…" at bounding box center [414, 196] width 500 height 19
click at [566, 189] on span "Attached you will find a copy of our rental agreement . You can fill and sign i…" at bounding box center [414, 196] width 500 height 19
drag, startPoint x: 568, startPoint y: 190, endPoint x: 404, endPoint y: 192, distance: 163.6
click at [404, 192] on span "Attached you will find a copy of our rental agreement . You can fill and sign i…" at bounding box center [414, 196] width 500 height 19
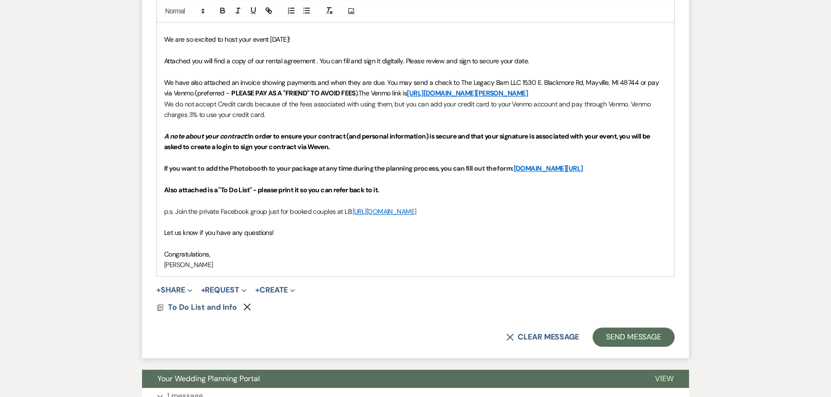
scroll to position [523, 0]
click at [245, 308] on icon "Remove" at bounding box center [247, 307] width 8 height 8
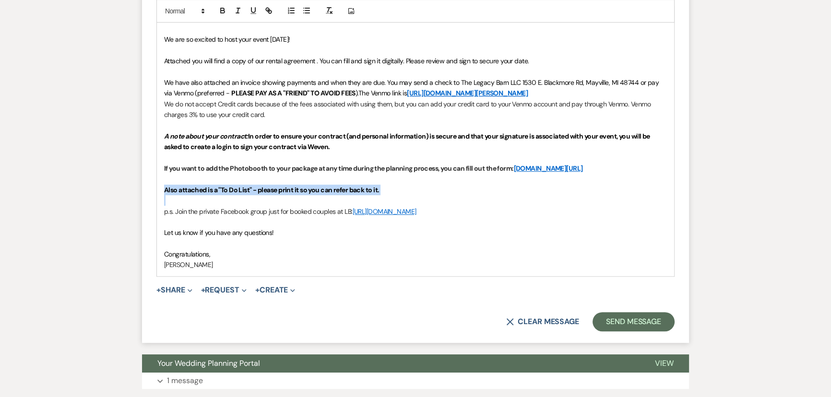
drag, startPoint x: 164, startPoint y: 191, endPoint x: 378, endPoint y: 200, distance: 214.2
click at [378, 200] on div "Hi Heather! We are so excited to host your event 10/13/2025! Attached you will …" at bounding box center [415, 141] width 517 height 269
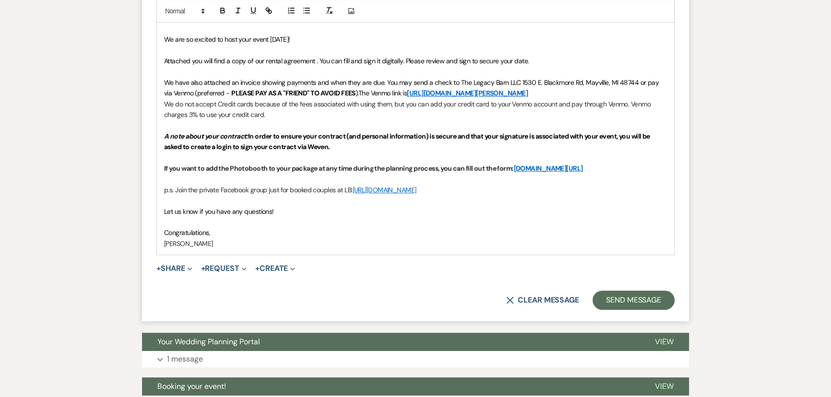
drag, startPoint x: 163, startPoint y: 191, endPoint x: 538, endPoint y: 182, distance: 375.3
click at [538, 184] on div "Hi Heather! We are so excited to host your event 10/13/2025! Attached you will …" at bounding box center [415, 131] width 517 height 248
drag, startPoint x: 163, startPoint y: 167, endPoint x: 662, endPoint y: 168, distance: 498.6
click at [662, 168] on div "Hi Heather! We are so excited to host your event 10/13/2025! Attached you will …" at bounding box center [415, 131] width 517 height 248
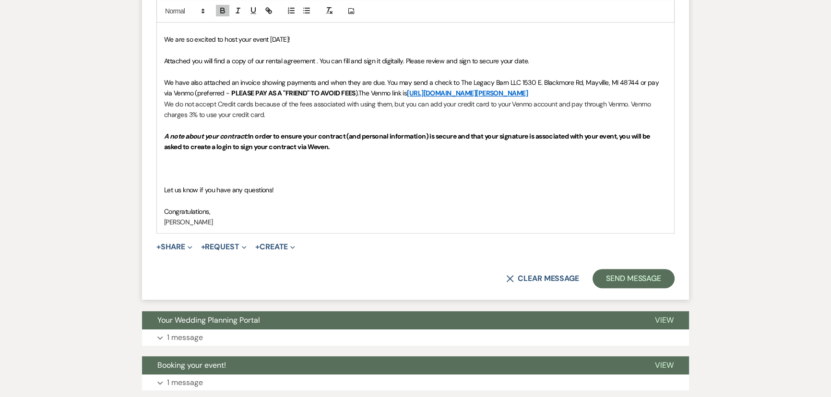
click at [168, 164] on p at bounding box center [415, 168] width 503 height 11
click at [250, 168] on p "If you have trouble accessing it, let me know." at bounding box center [415, 168] width 503 height 11
click at [249, 168] on p "If you have trouble accessing it, let me know." at bounding box center [415, 168] width 503 height 11
click at [169, 245] on button "+ Share Expand" at bounding box center [174, 247] width 36 height 8
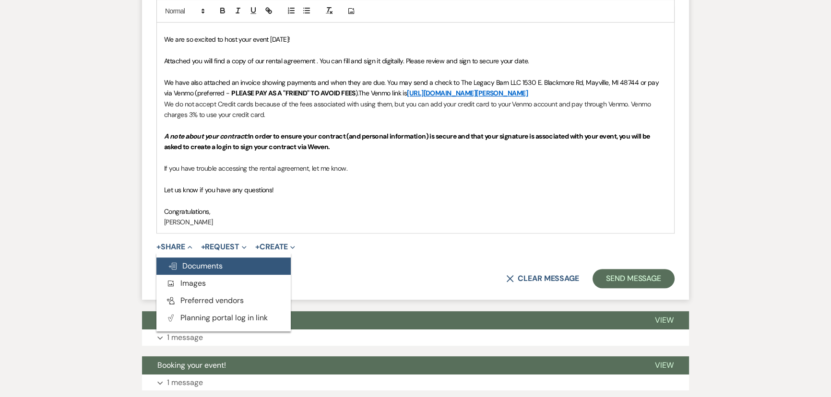
click at [175, 264] on use "button" at bounding box center [173, 266] width 8 height 7
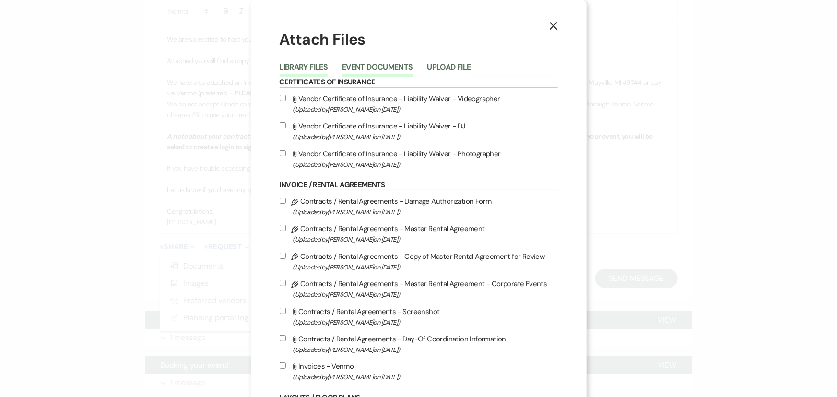
click at [384, 66] on button "Event Documents" at bounding box center [377, 69] width 71 height 13
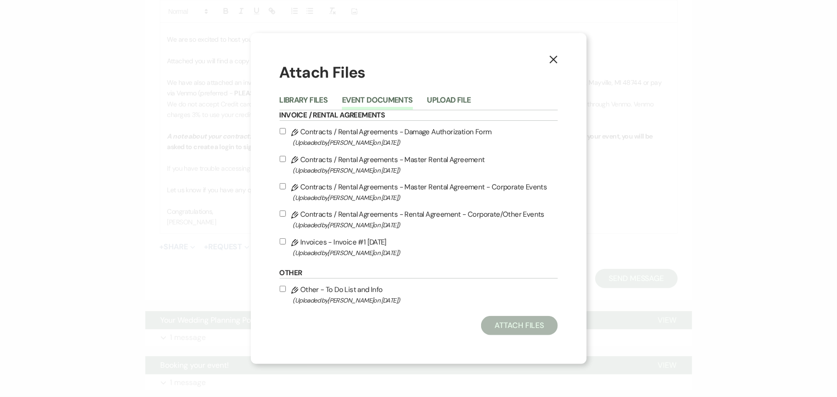
click at [283, 215] on input "Pencil Contracts / Rental Agreements - Rental Agreement - Corporate/Other Event…" at bounding box center [283, 214] width 6 height 6
checkbox input "true"
click at [505, 324] on button "Attach Files" at bounding box center [519, 325] width 76 height 19
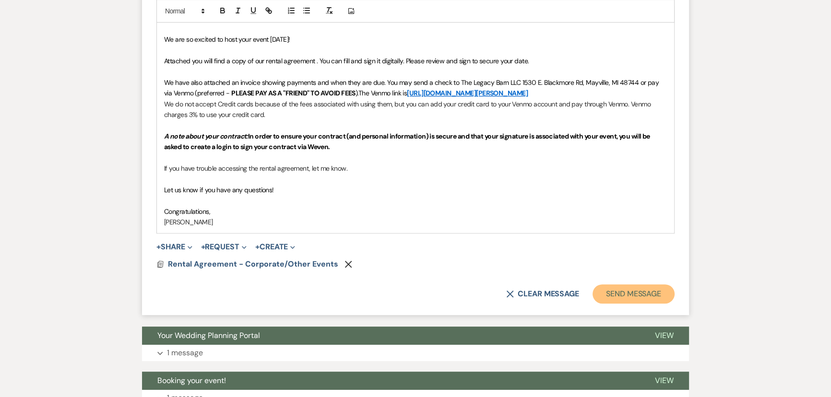
click at [617, 292] on button "Send Message" at bounding box center [634, 294] width 82 height 19
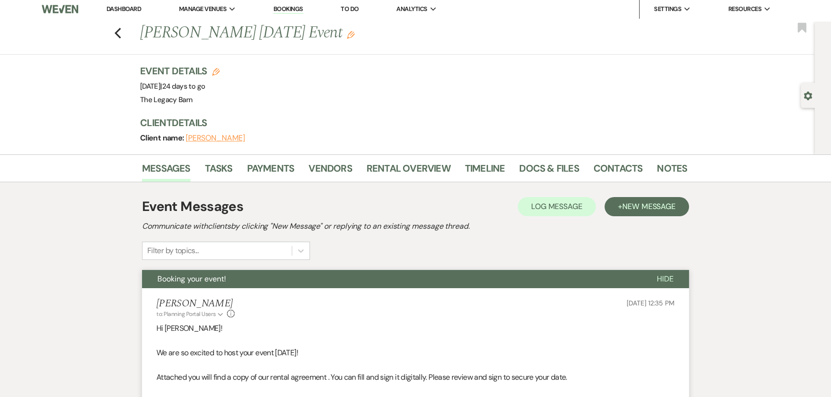
scroll to position [0, 0]
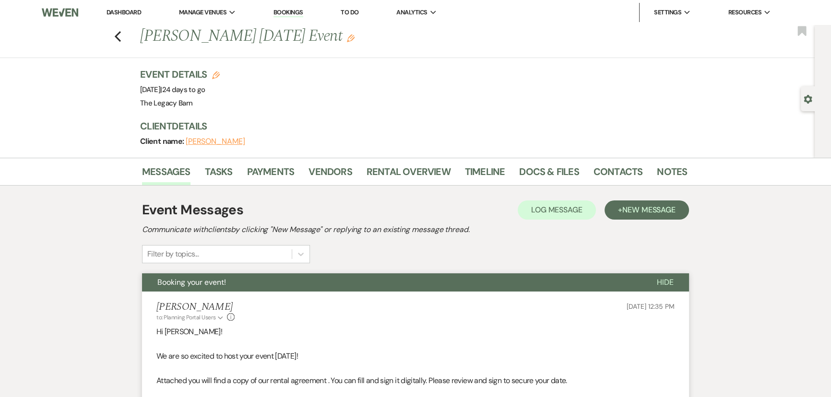
click at [123, 11] on link "Dashboard" at bounding box center [124, 12] width 35 height 8
